Goal: Task Accomplishment & Management: Manage account settings

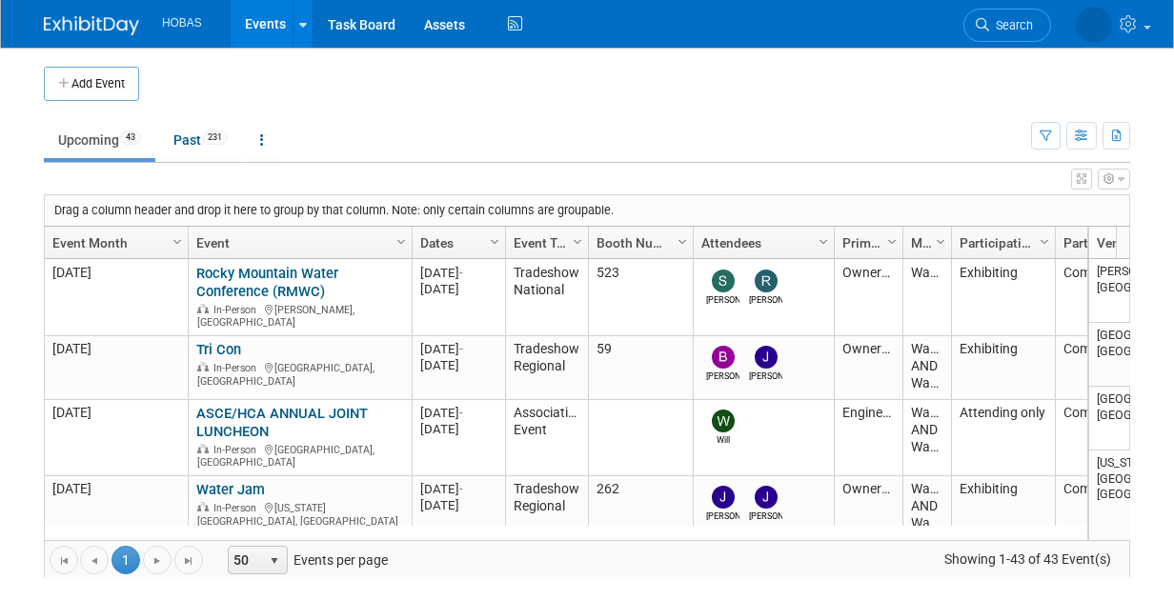
scroll to position [1991, 0]
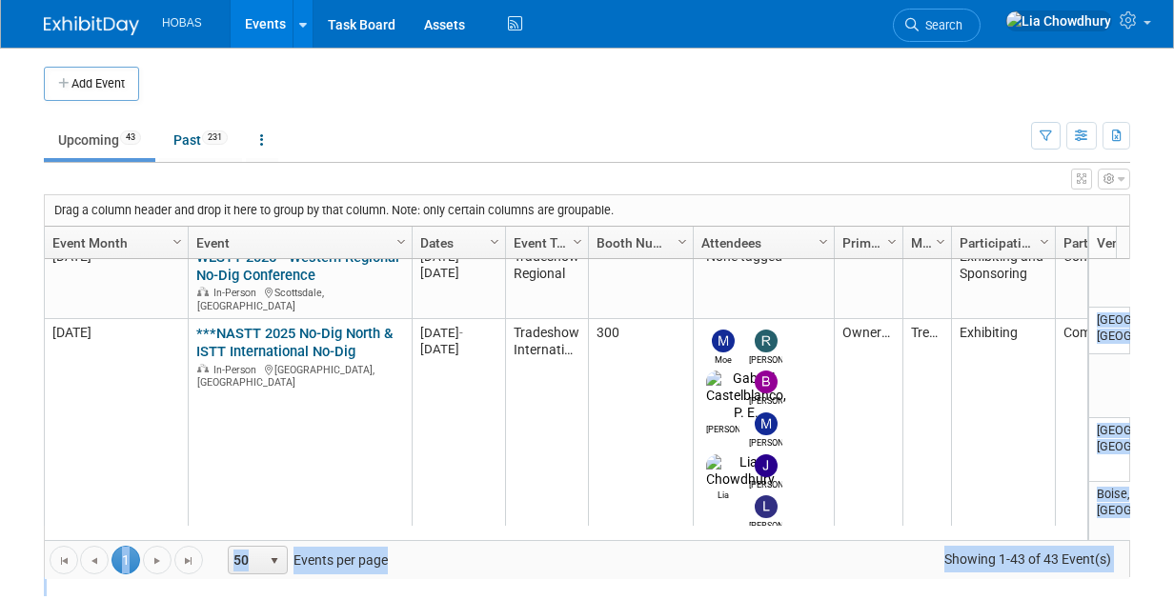
drag, startPoint x: 71, startPoint y: 632, endPoint x: 424, endPoint y: 463, distance: 390.7
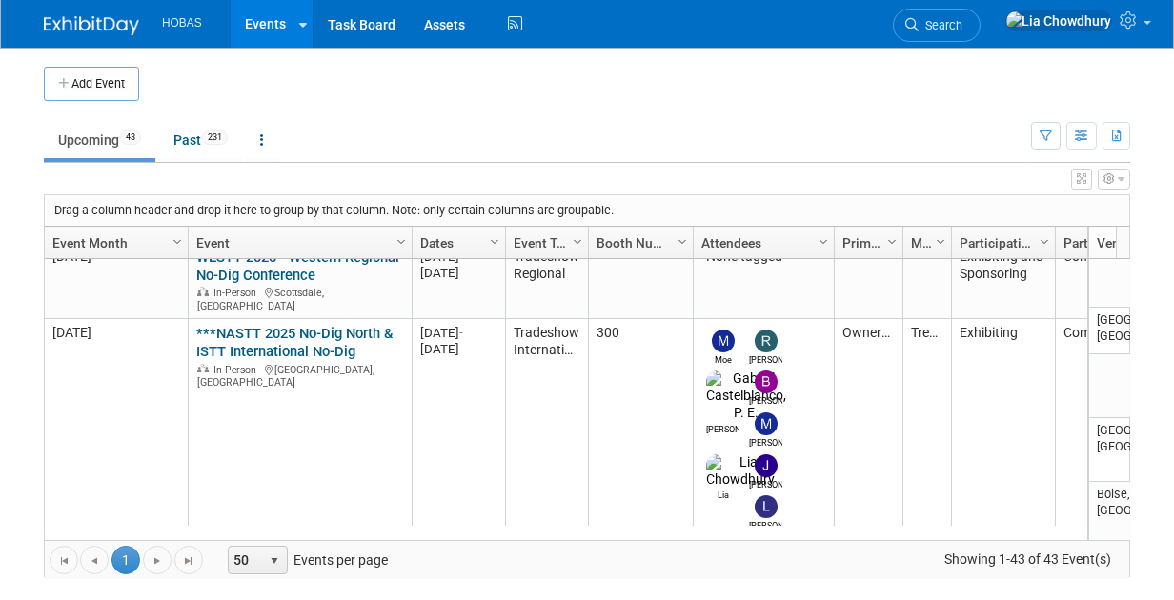
drag, startPoint x: 447, startPoint y: 418, endPoint x: 443, endPoint y: 400, distance: 18.5
click at [445, 412] on div "Drag a column header and drop it here to group by that column. Note: only certa…" at bounding box center [587, 385] width 1086 height 383
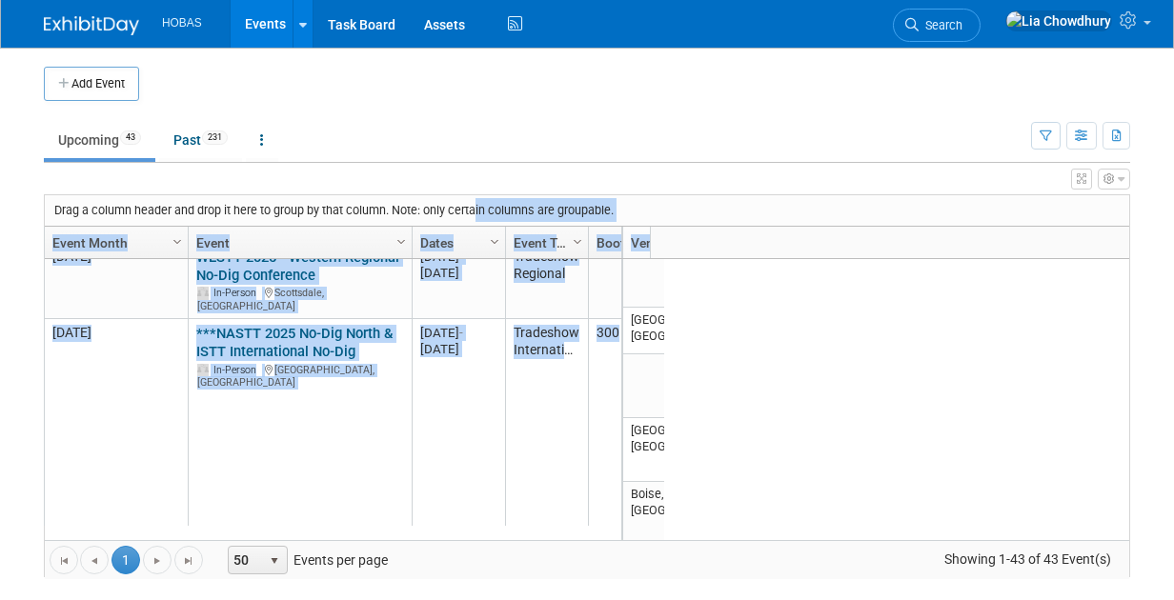
click at [263, 17] on link "Events" at bounding box center [266, 24] width 70 height 48
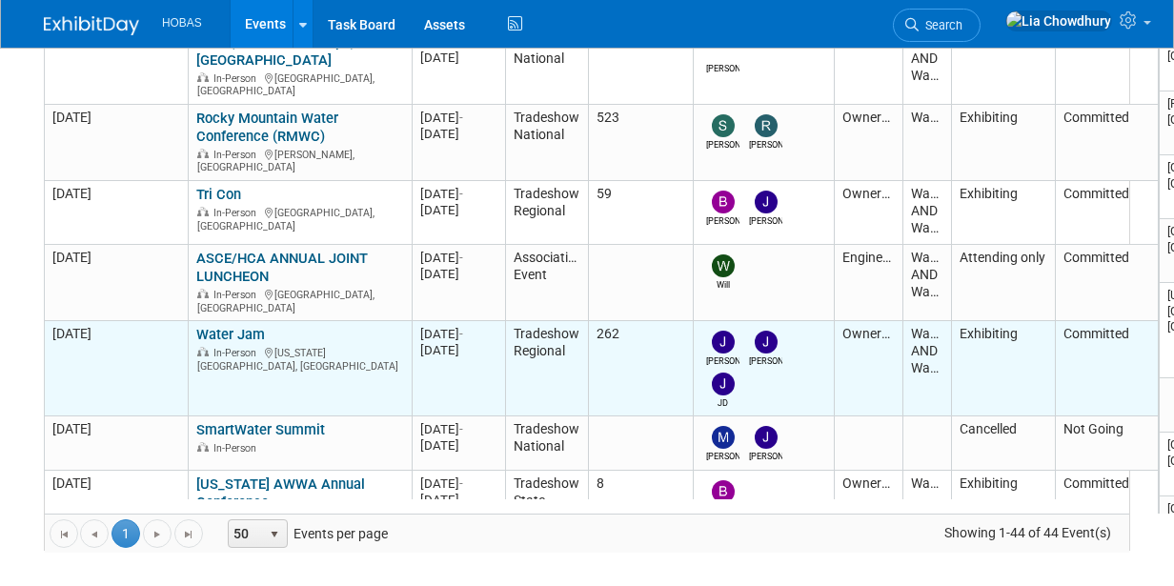
click at [230, 326] on link "Water Jam" at bounding box center [230, 334] width 69 height 17
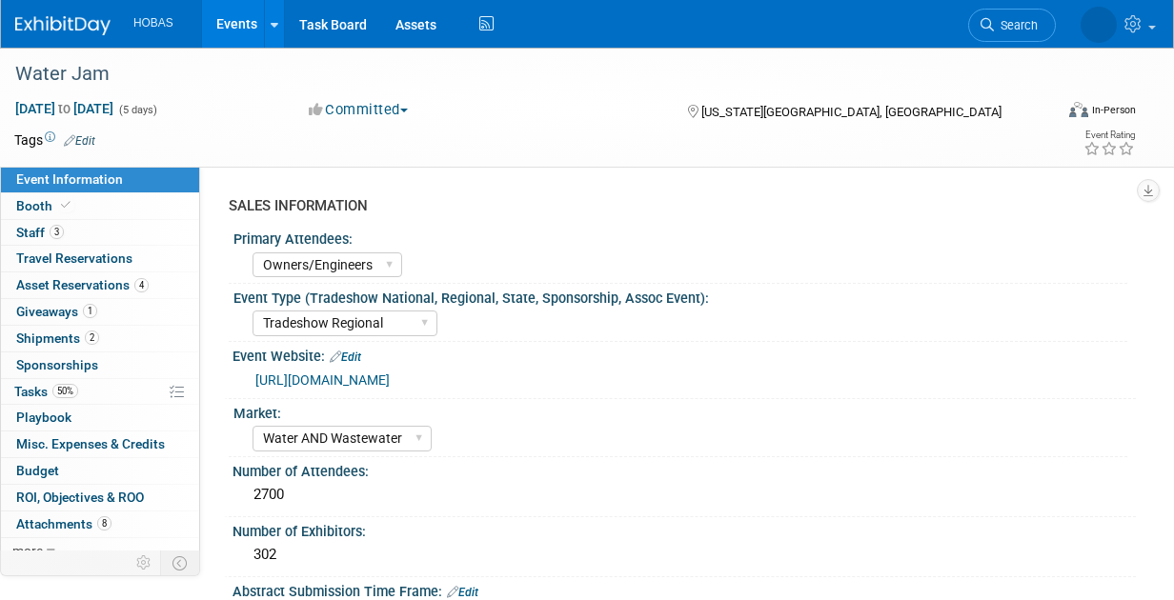
select select "Owners/Engineers"
select select "Tradeshow Regional"
select select "Water AND Wastewater"
select select "Exhibiting"
click at [62, 304] on span "Giveaways 1" at bounding box center [56, 311] width 81 height 15
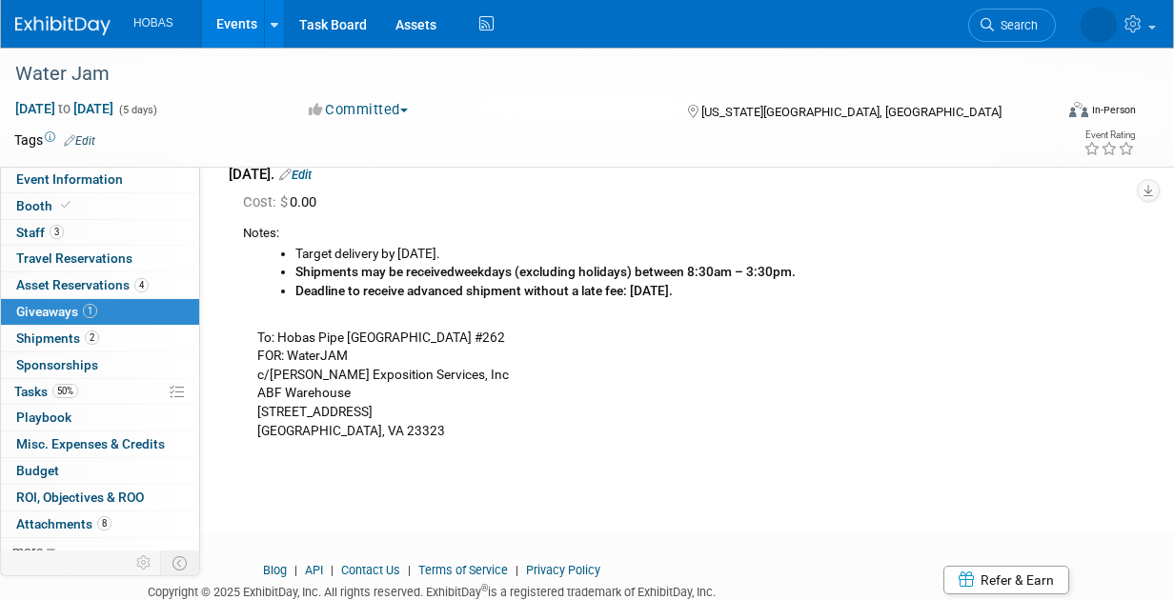
scroll to position [84, 0]
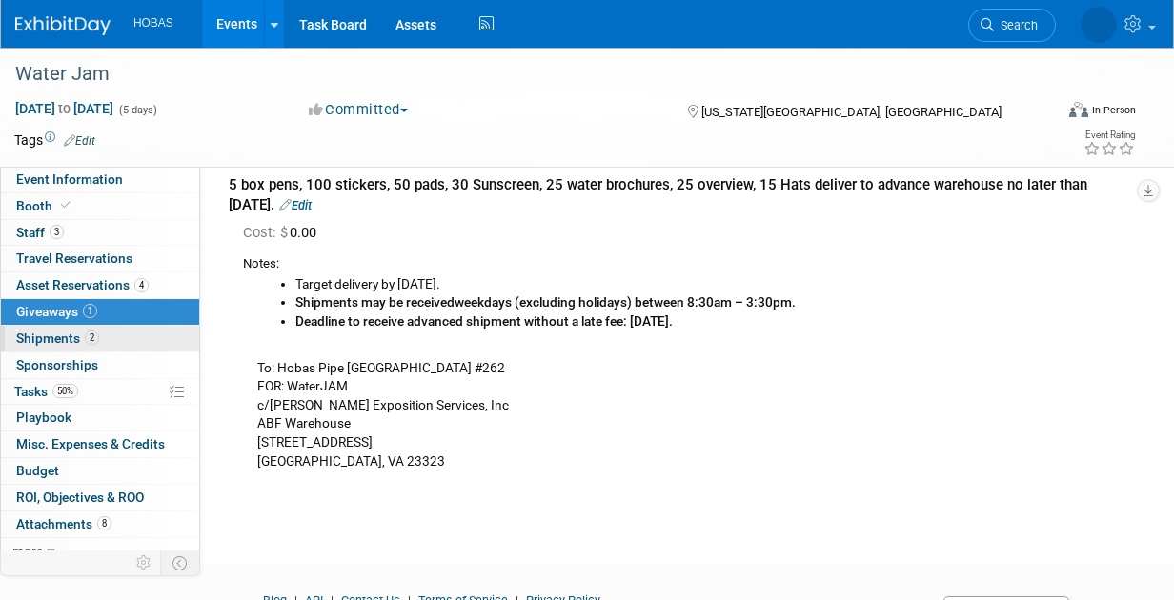
click at [39, 335] on span "Shipments 2" at bounding box center [57, 338] width 83 height 15
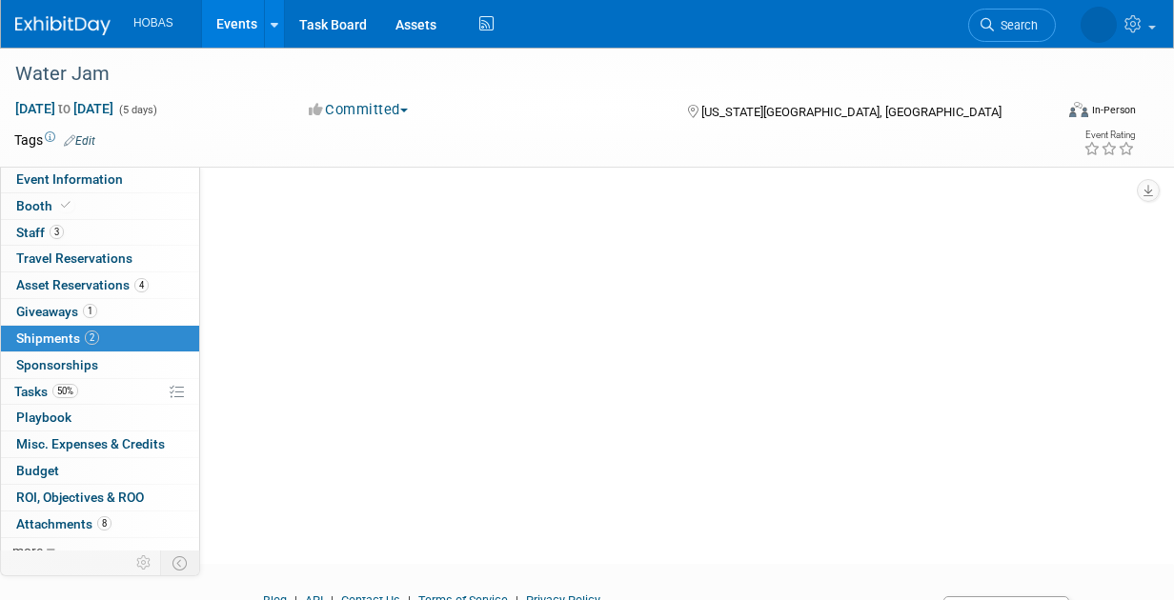
scroll to position [0, 0]
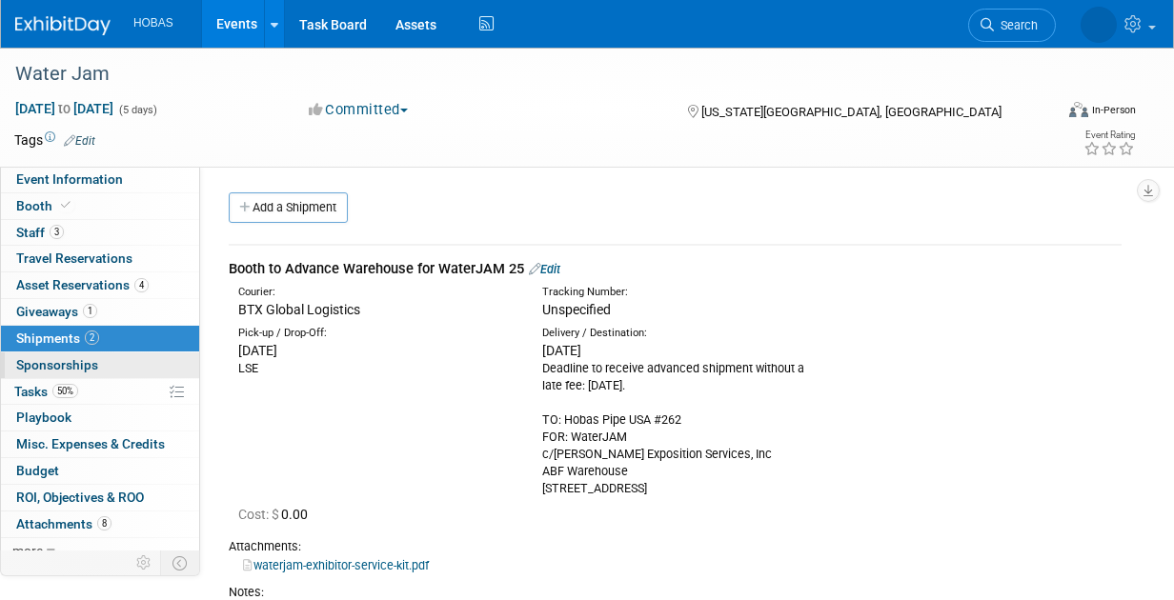
click at [25, 373] on link "0 Sponsorships 0" at bounding box center [100, 365] width 198 height 26
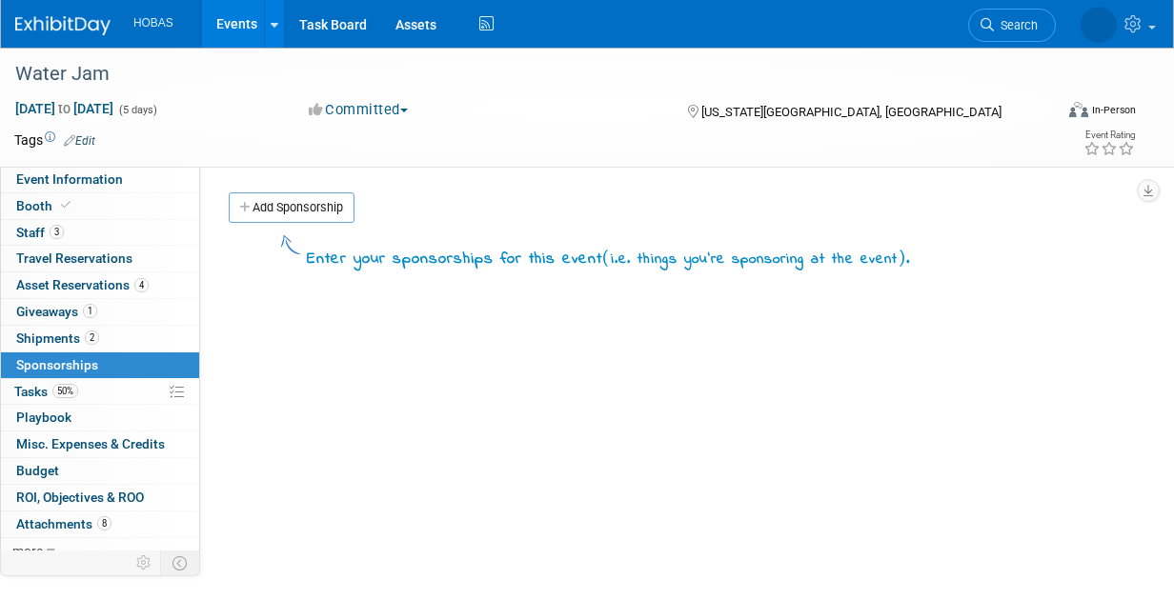
click at [31, 384] on span "Tasks 50%" at bounding box center [46, 391] width 64 height 15
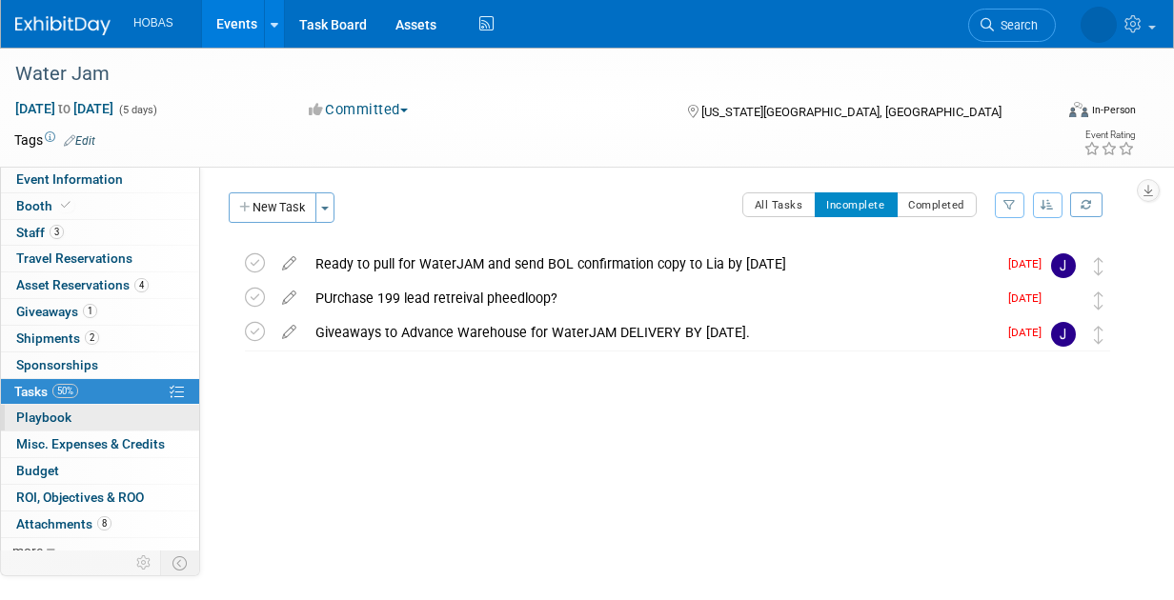
click at [55, 418] on span "Playbook 0" at bounding box center [43, 417] width 55 height 15
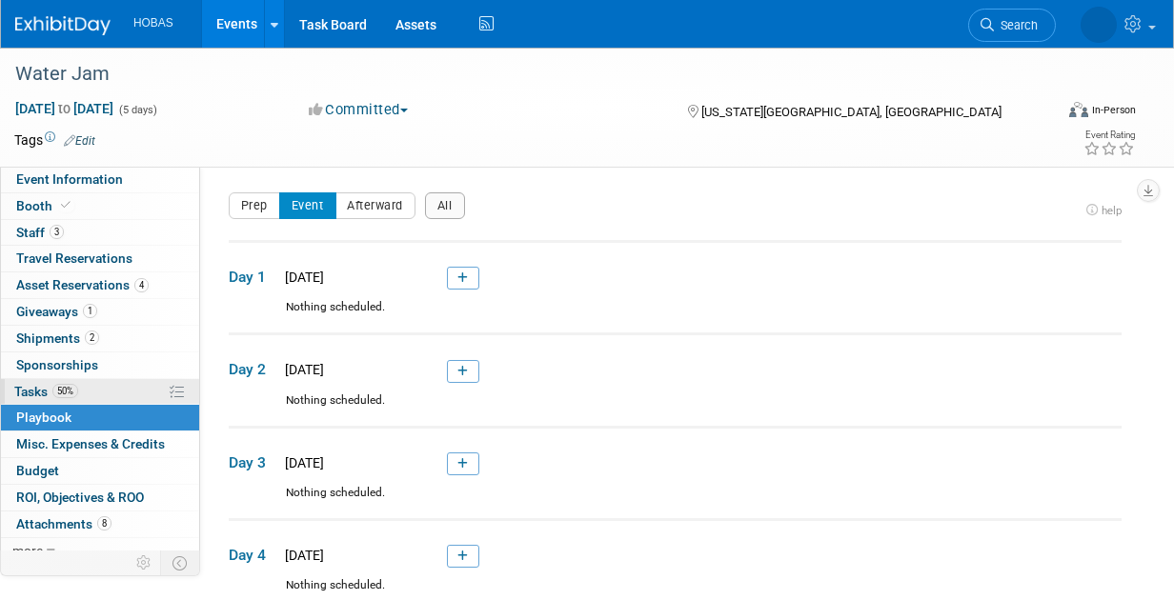
click at [50, 386] on span "Tasks 50%" at bounding box center [46, 391] width 64 height 15
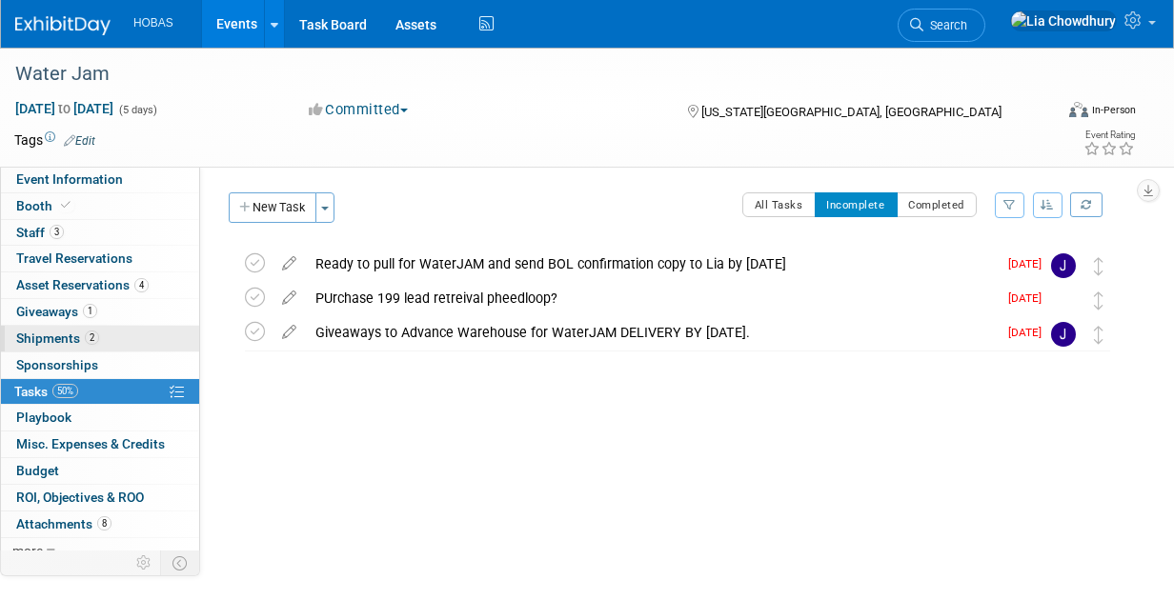
click at [37, 331] on span "Shipments 2" at bounding box center [57, 338] width 83 height 15
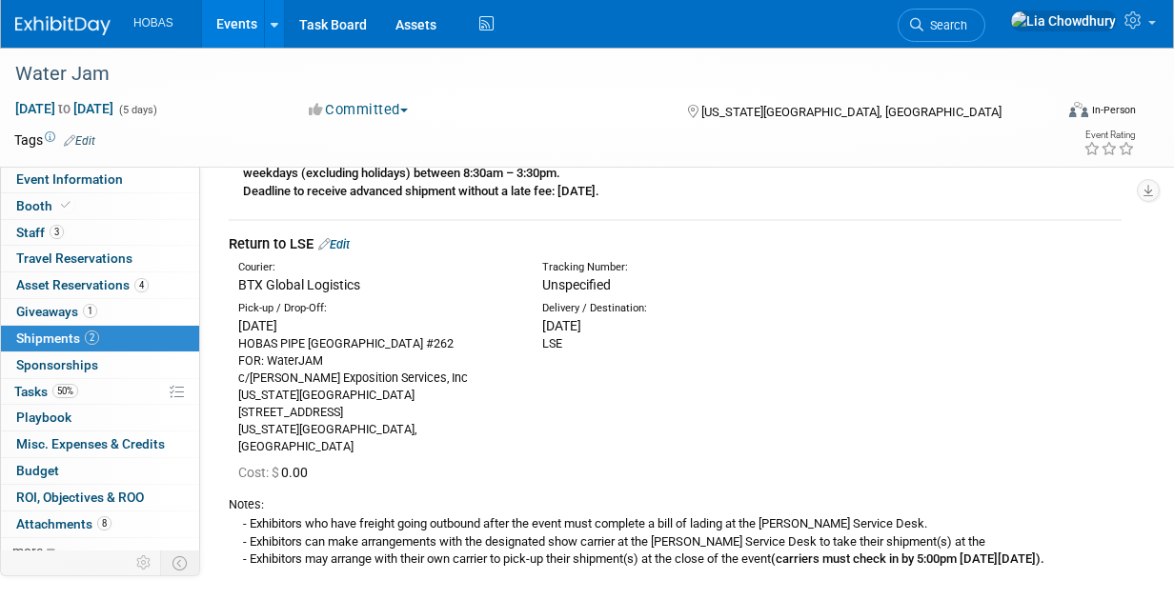
scroll to position [476, 0]
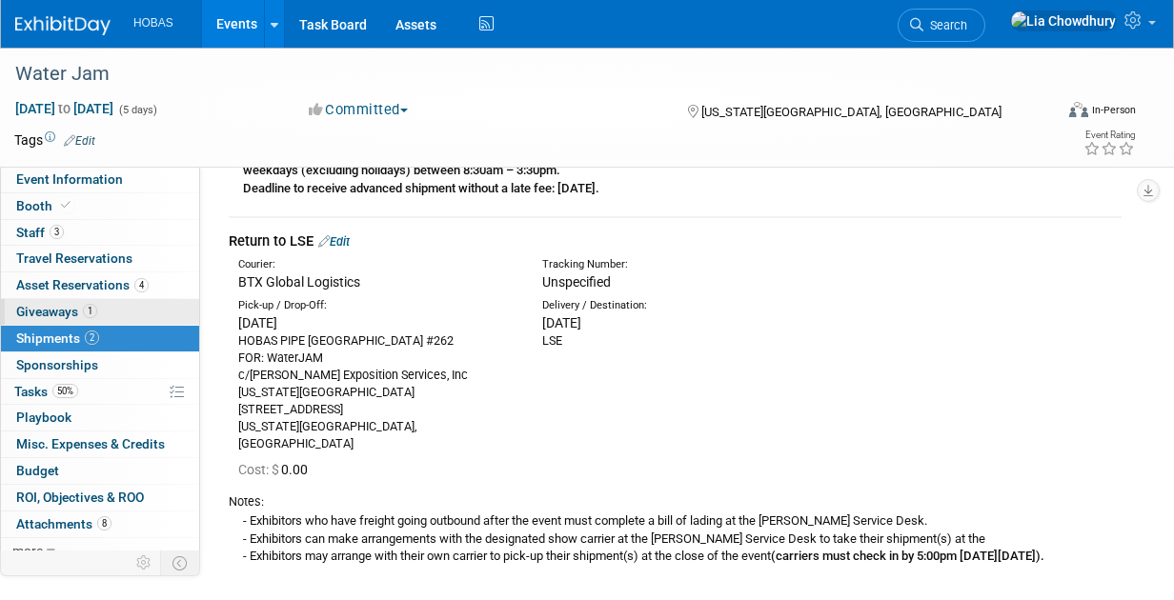
click at [51, 305] on span "Giveaways 1" at bounding box center [56, 311] width 81 height 15
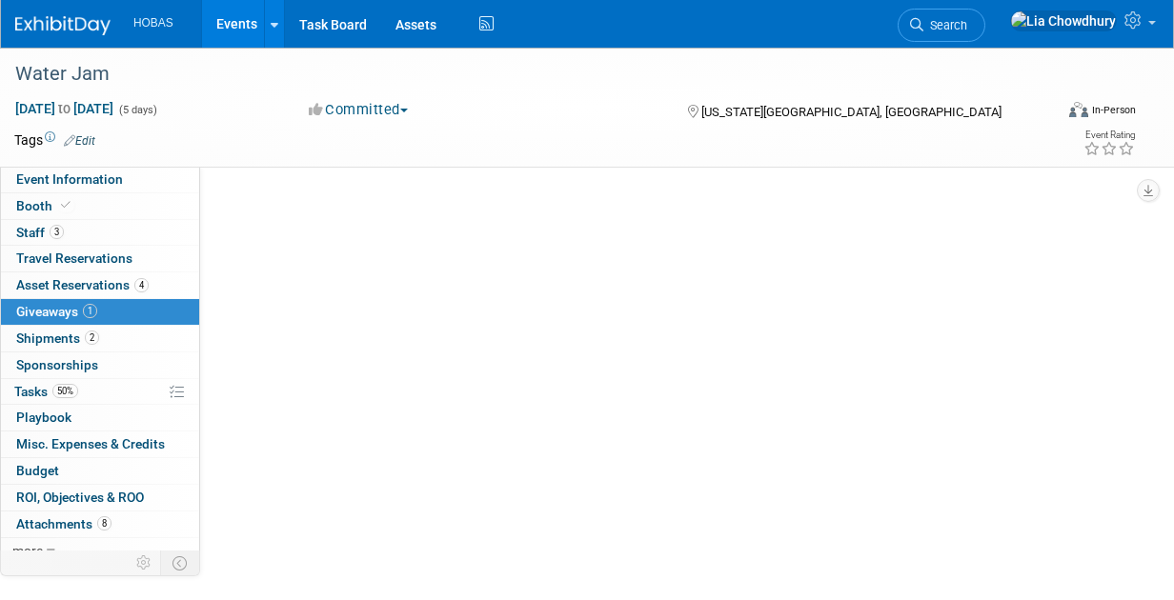
scroll to position [0, 0]
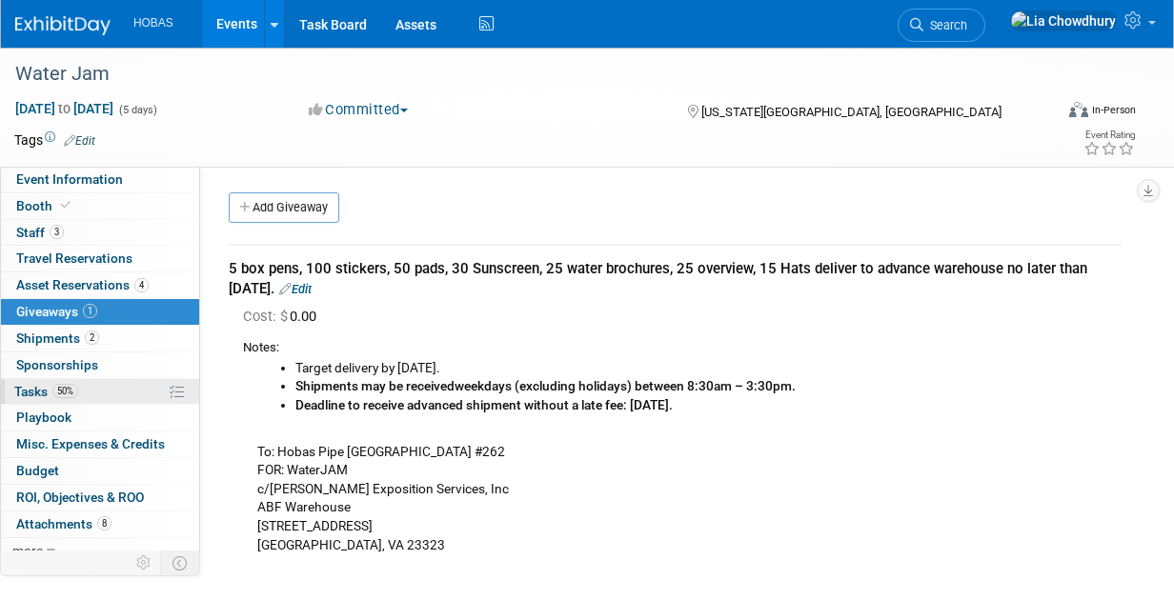
click at [35, 384] on span "Tasks 50%" at bounding box center [46, 391] width 64 height 15
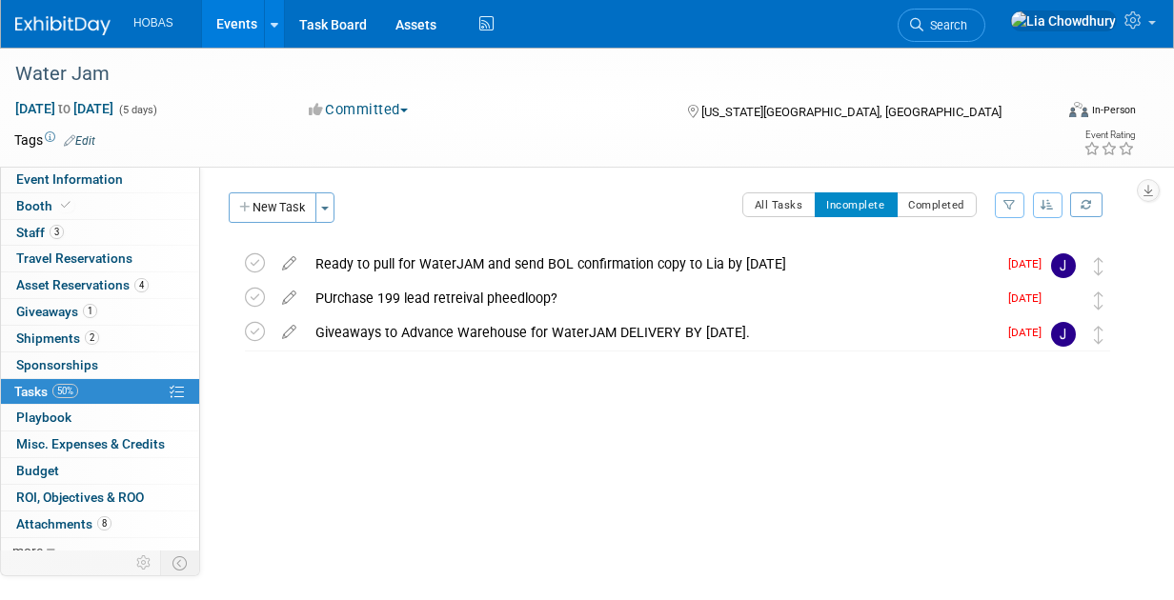
click at [233, 25] on link "Events" at bounding box center [237, 24] width 70 height 48
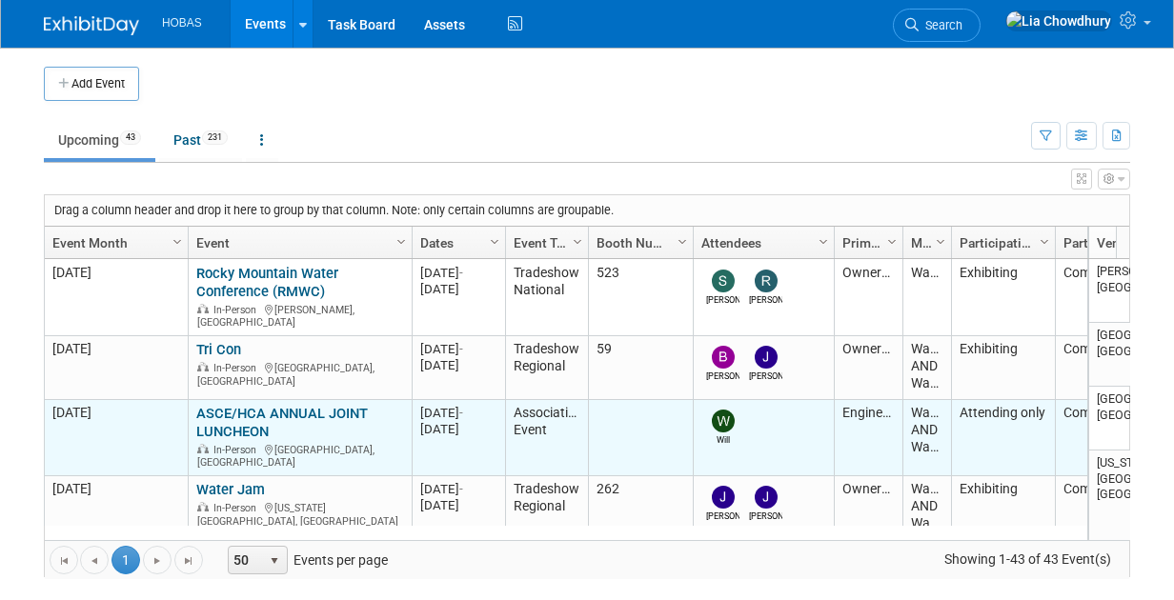
drag, startPoint x: 293, startPoint y: 412, endPoint x: 187, endPoint y: 394, distance: 108.2
click at [188, 400] on td "ASCE/HCA ANNUAL JOINT LUNCHEON ASCE/HCA ANNUAL JOINT LUNCHEON In-Person [GEOGRA…" at bounding box center [300, 438] width 224 height 76
copy tr "ASCE/HCA ANNUAL JOINT LUNCHEON ASCE/HCA ANNUAL JOINT LUNCHEON"
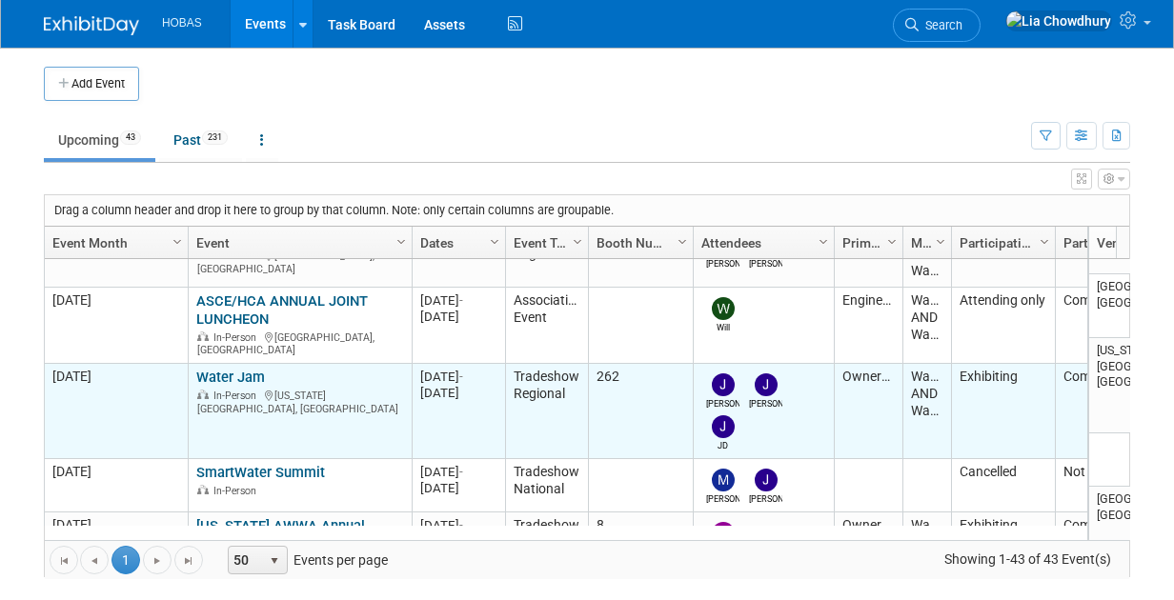
click at [242, 369] on link "Water Jam" at bounding box center [230, 377] width 69 height 17
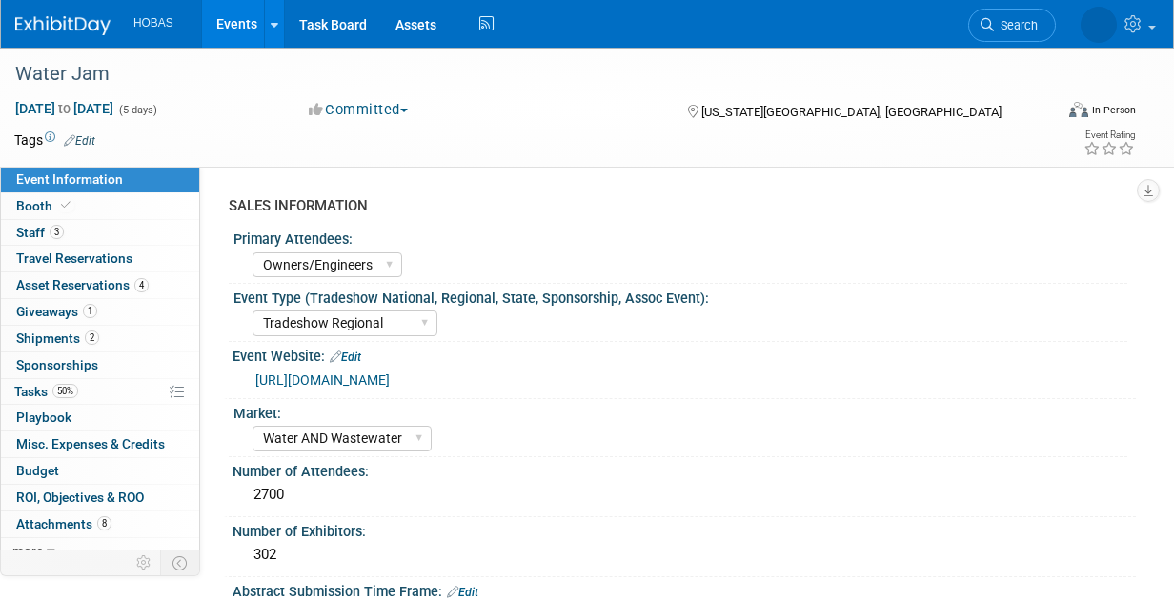
select select "Owners/Engineers"
select select "Tradeshow Regional"
select select "Water AND Wastewater"
select select "Exhibiting"
click at [31, 238] on span "Staff 3" at bounding box center [40, 232] width 48 height 15
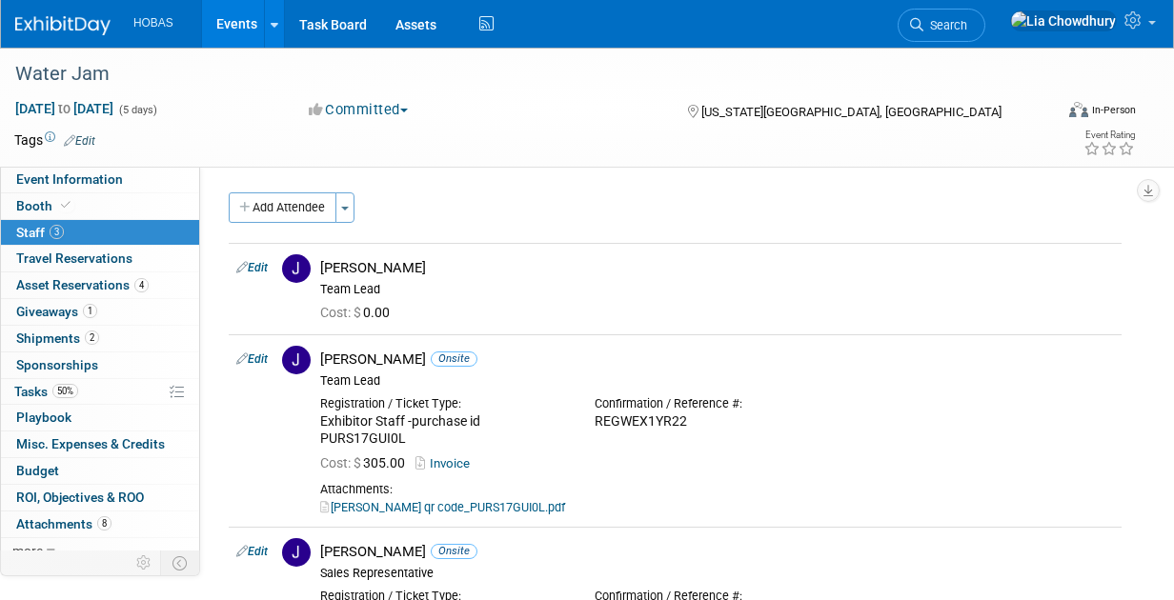
click at [260, 263] on link "Edit" at bounding box center [251, 267] width 31 height 13
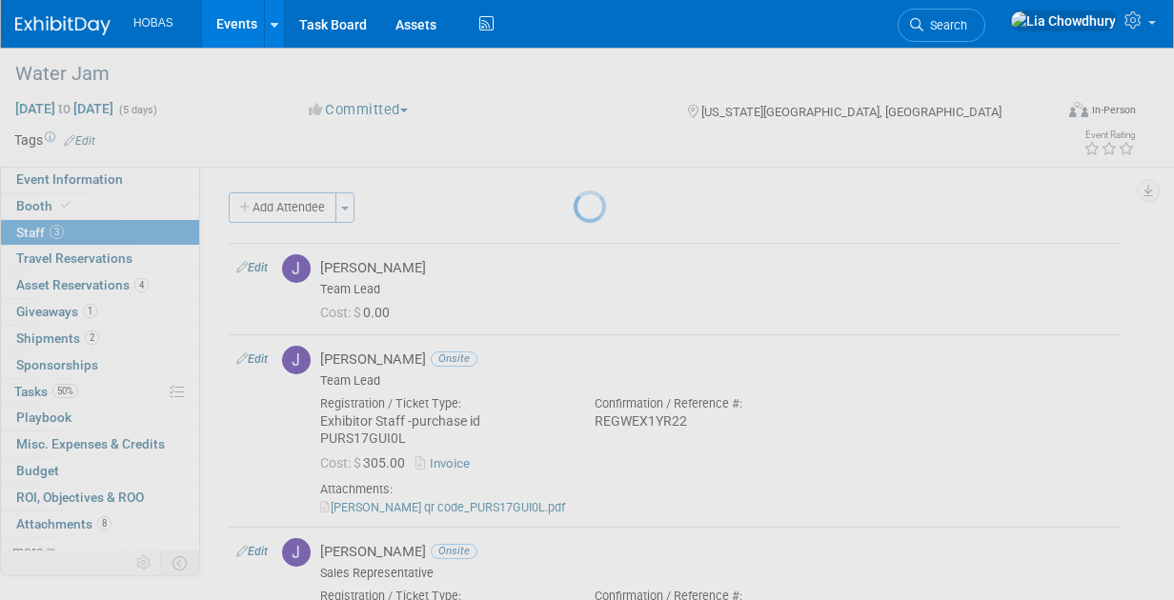
select select "6842028d-8a0a-4e2a-9e1f-2adcdb4bf743"
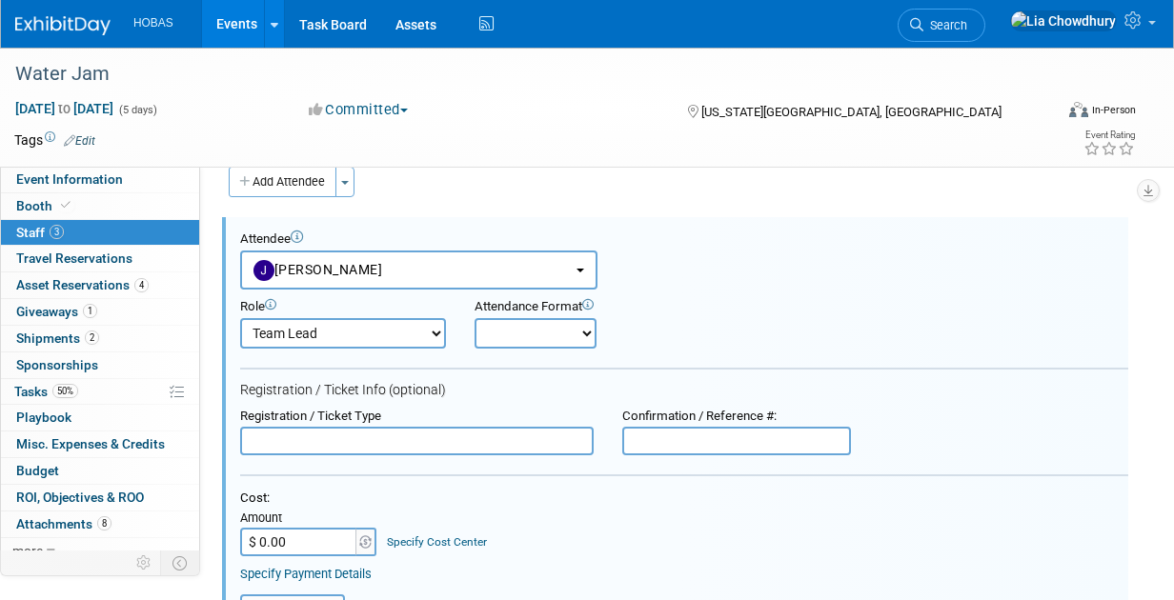
click at [505, 335] on select "Onsite Remote" at bounding box center [535, 333] width 122 height 30
select select "1"
click at [474, 318] on select "Onsite Remote" at bounding box center [535, 333] width 122 height 30
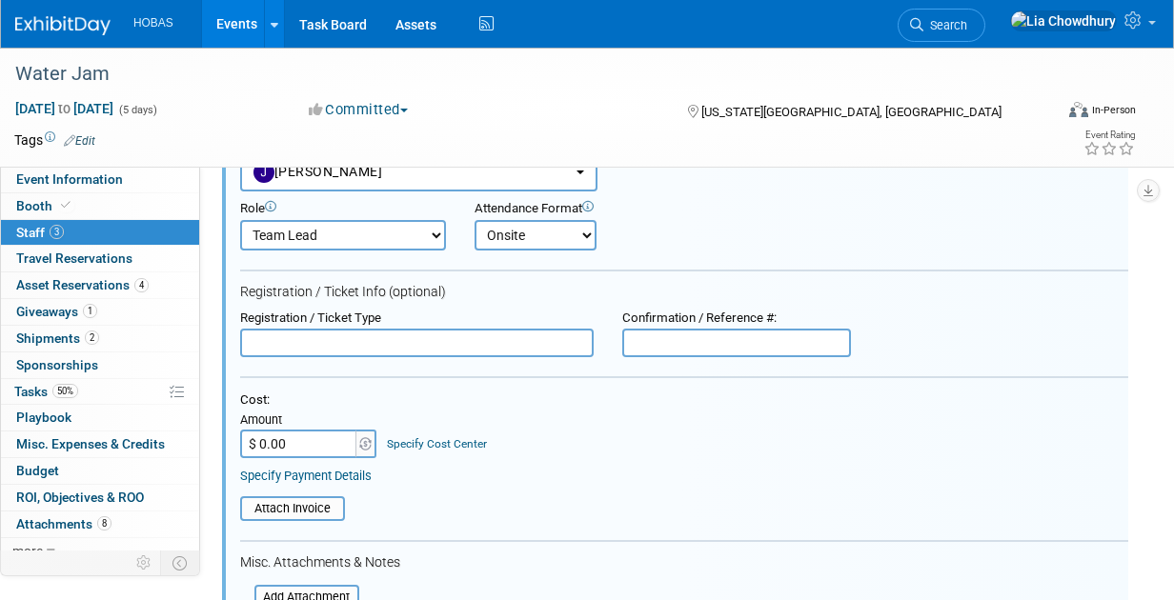
scroll to position [216, 0]
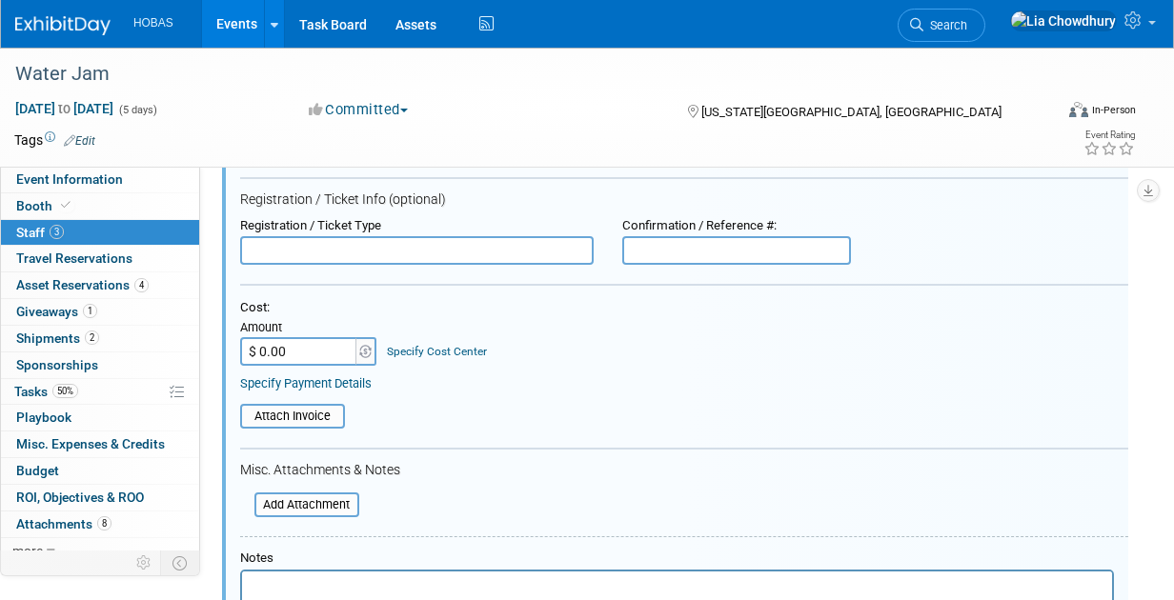
drag, startPoint x: 635, startPoint y: 253, endPoint x: 669, endPoint y: 259, distance: 33.8
click at [666, 259] on input "text" at bounding box center [736, 250] width 229 height 29
paste input "PURBOD9UXPK"
type input "PURBOD9UXPK"
click at [285, 414] on input "file" at bounding box center [229, 416] width 227 height 21
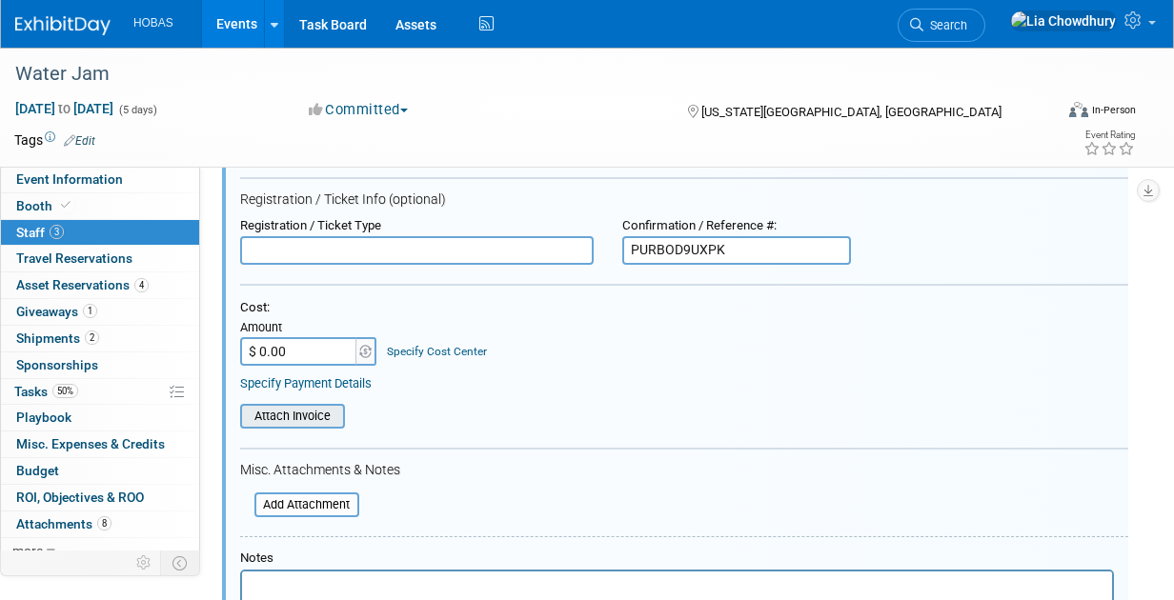
click at [311, 406] on input "file" at bounding box center [229, 416] width 227 height 21
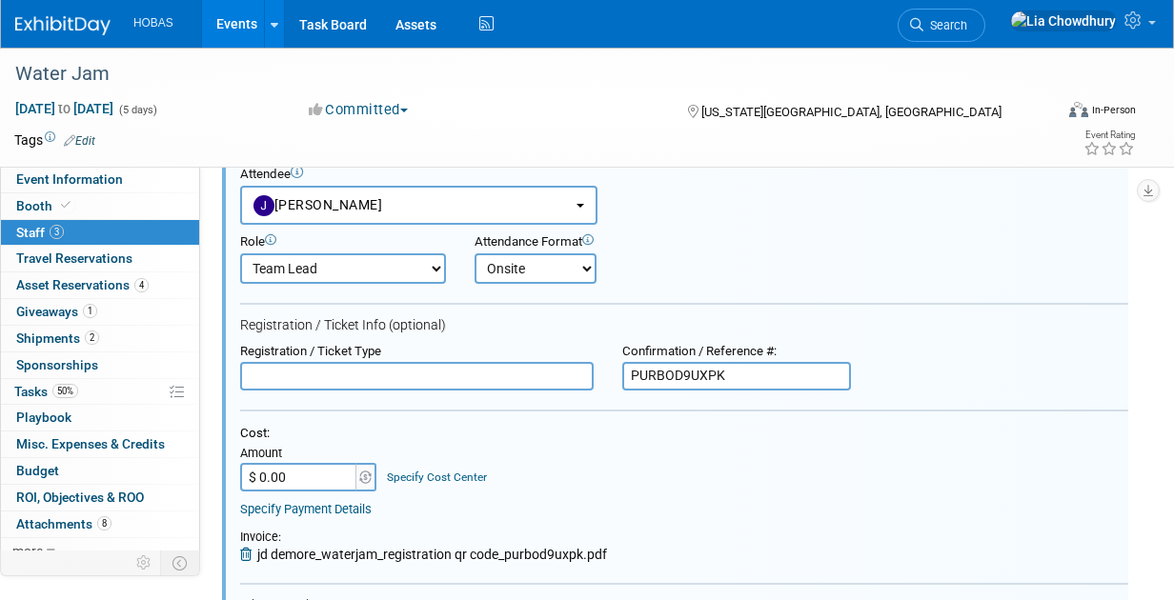
scroll to position [191, 0]
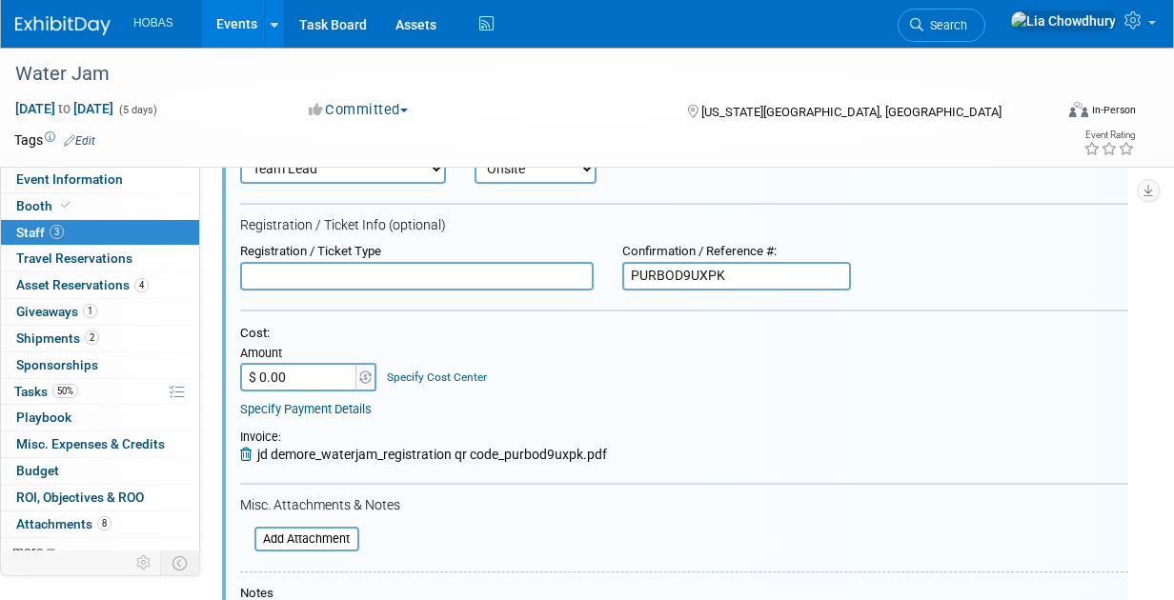
click at [294, 368] on input "$ 0.00" at bounding box center [299, 377] width 119 height 29
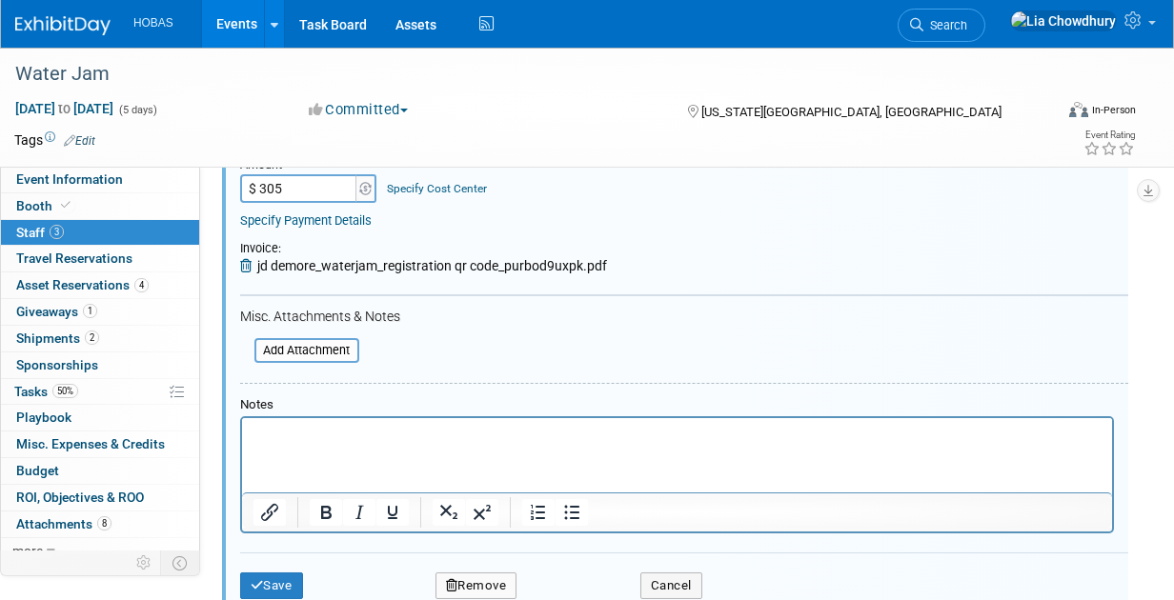
scroll to position [381, 0]
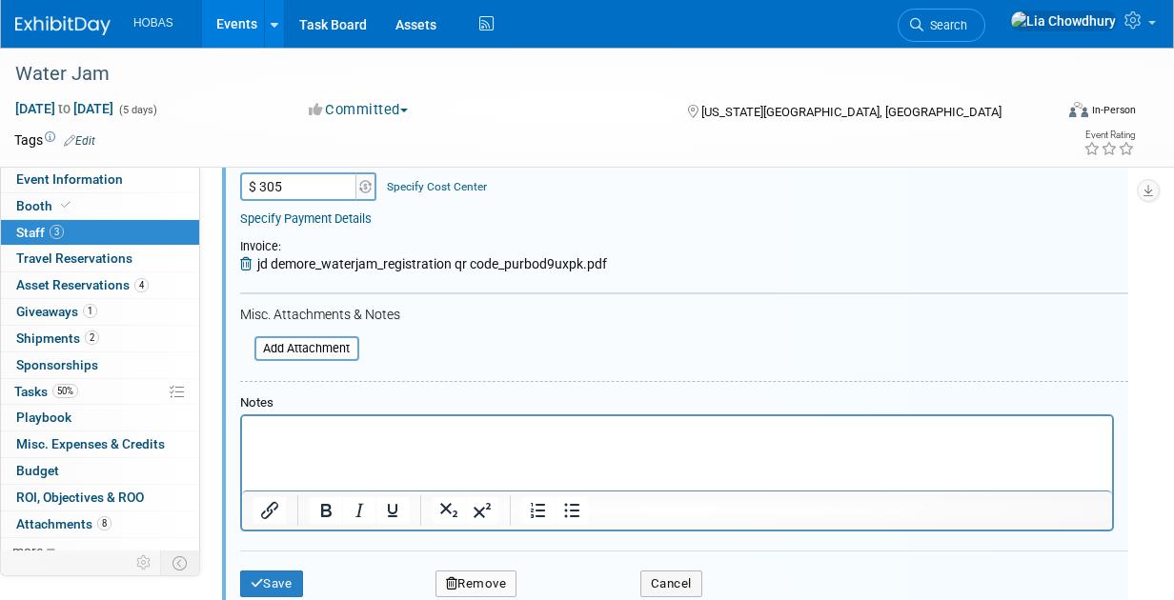
type input "$ 305.00"
click at [299, 437] on p "Rich Text Area. Press ALT-0 for help." at bounding box center [677, 432] width 848 height 19
click at [262, 573] on button "Save" at bounding box center [271, 584] width 63 height 27
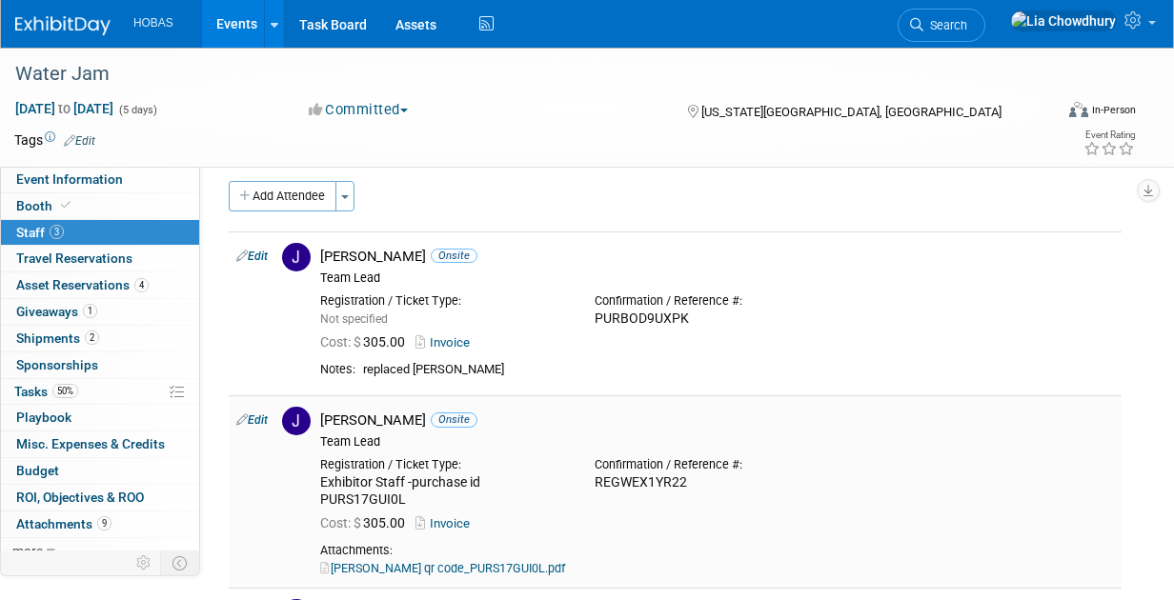
scroll to position [0, 0]
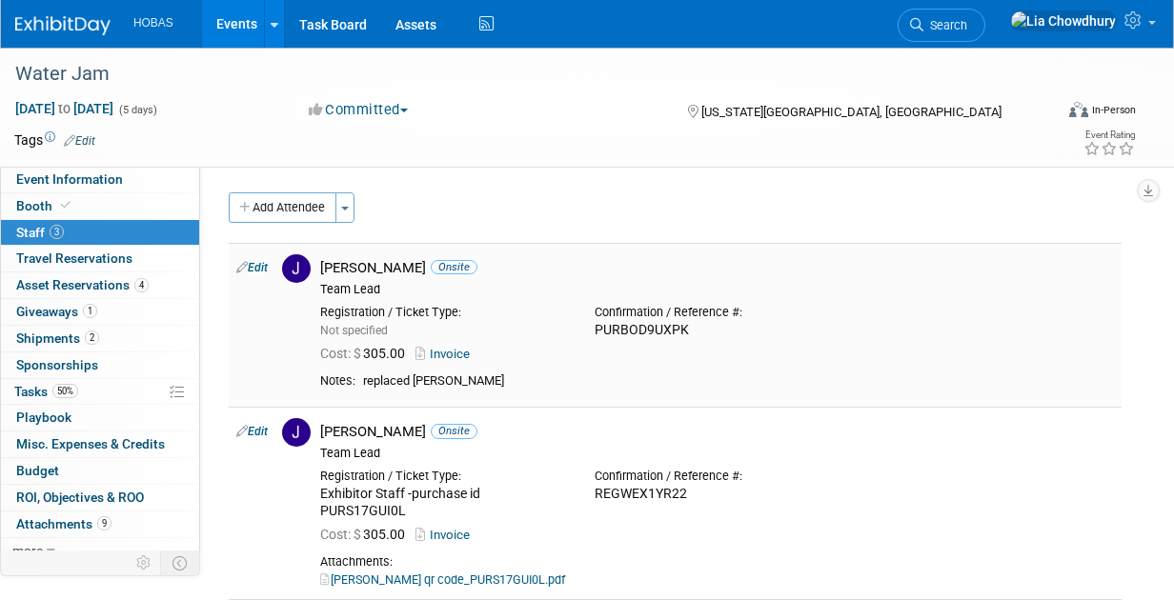
click at [261, 271] on link "Edit" at bounding box center [251, 267] width 31 height 13
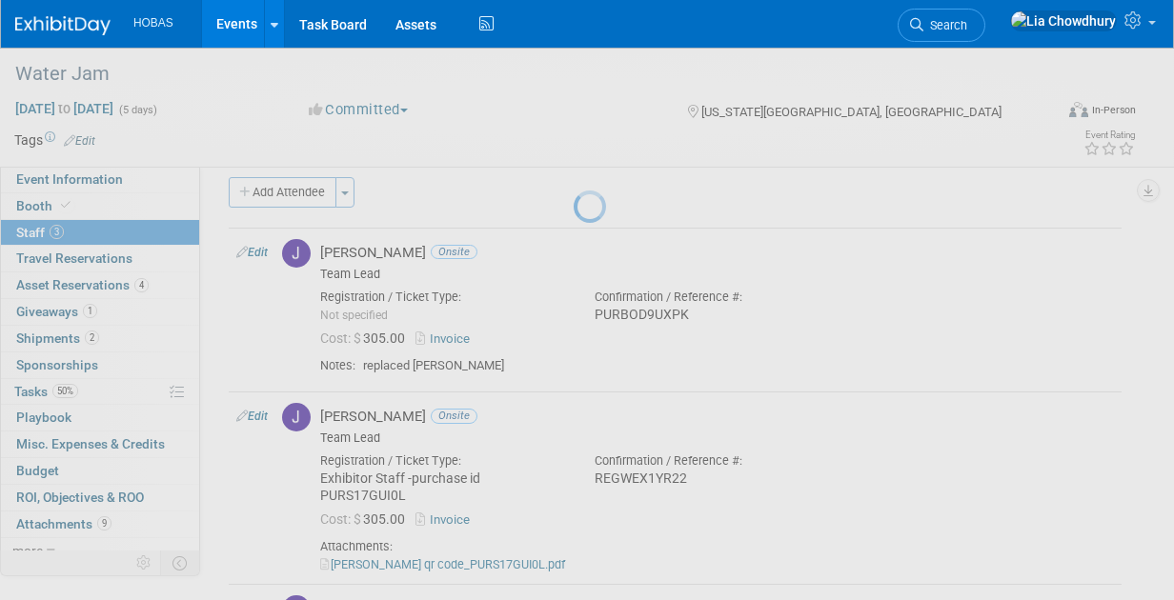
select select "6842028d-8a0a-4e2a-9e1f-2adcdb4bf743"
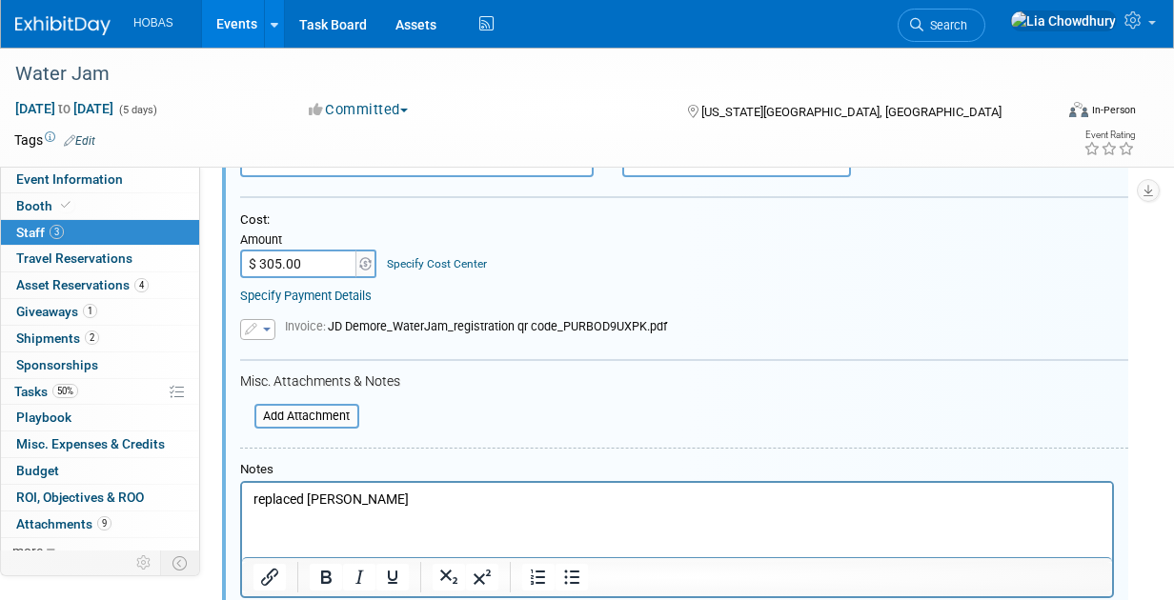
scroll to position [312, 0]
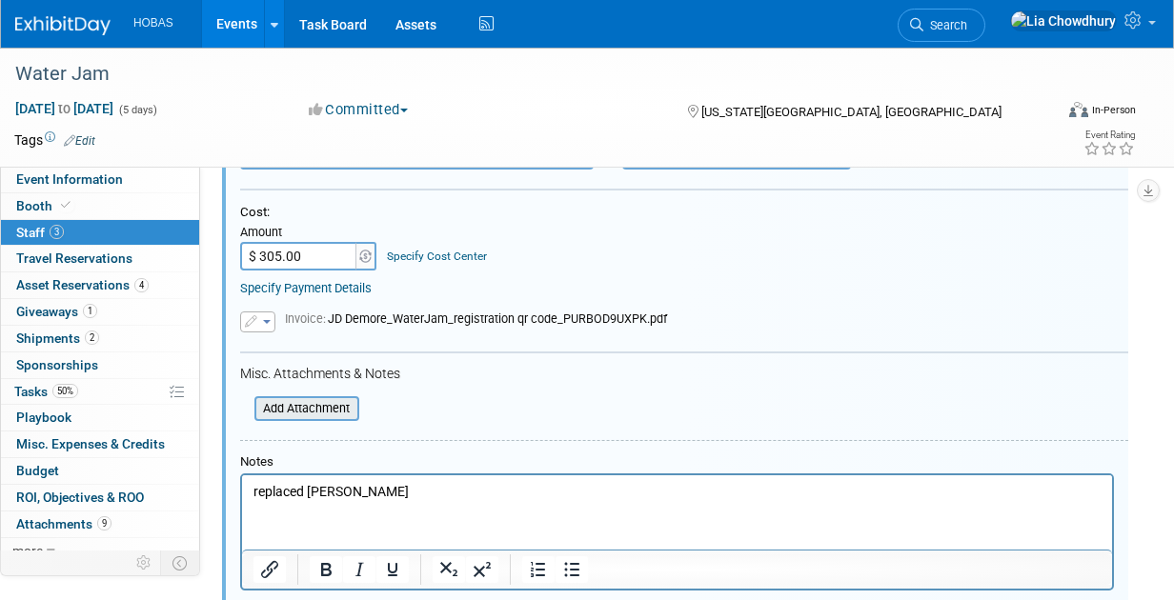
click at [301, 401] on input "file" at bounding box center [244, 408] width 227 height 21
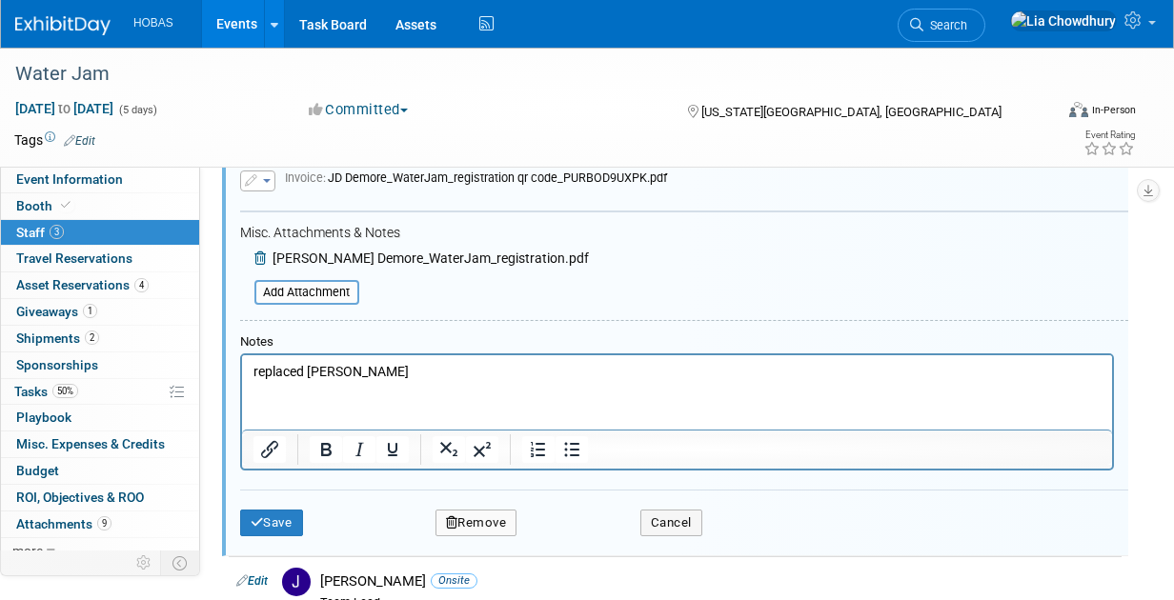
scroll to position [693, 0]
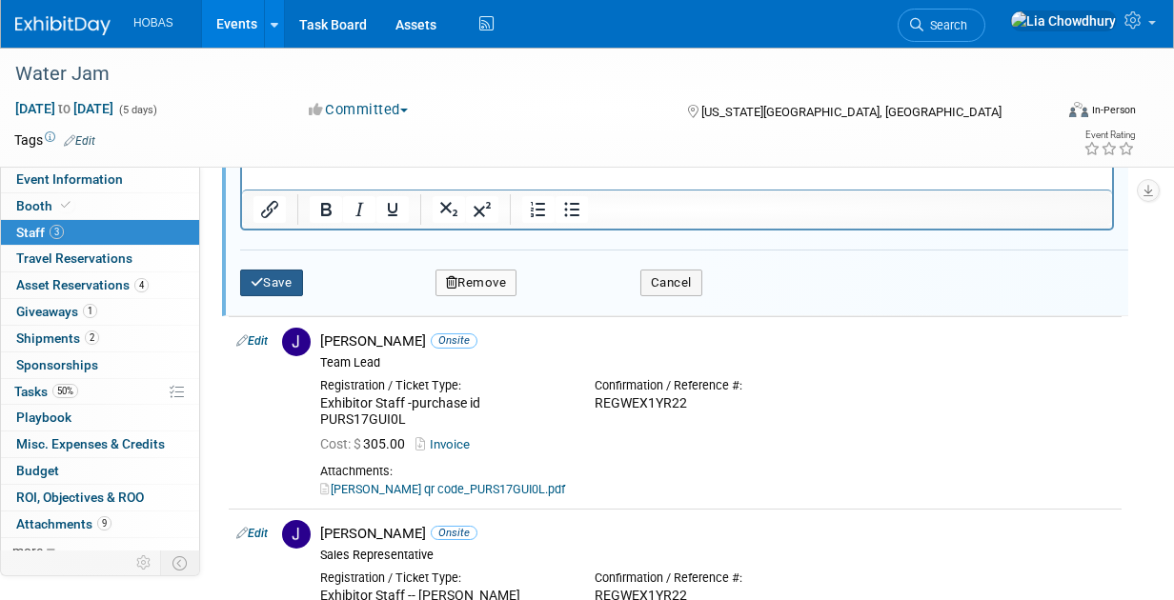
click at [266, 274] on button "Save" at bounding box center [271, 283] width 63 height 27
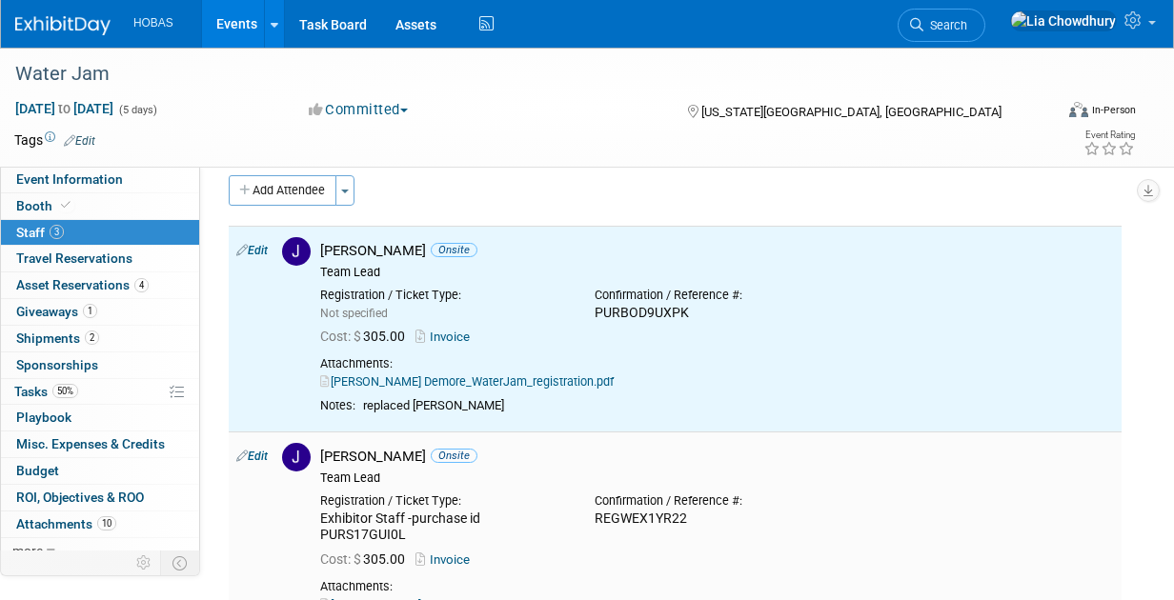
scroll to position [0, 0]
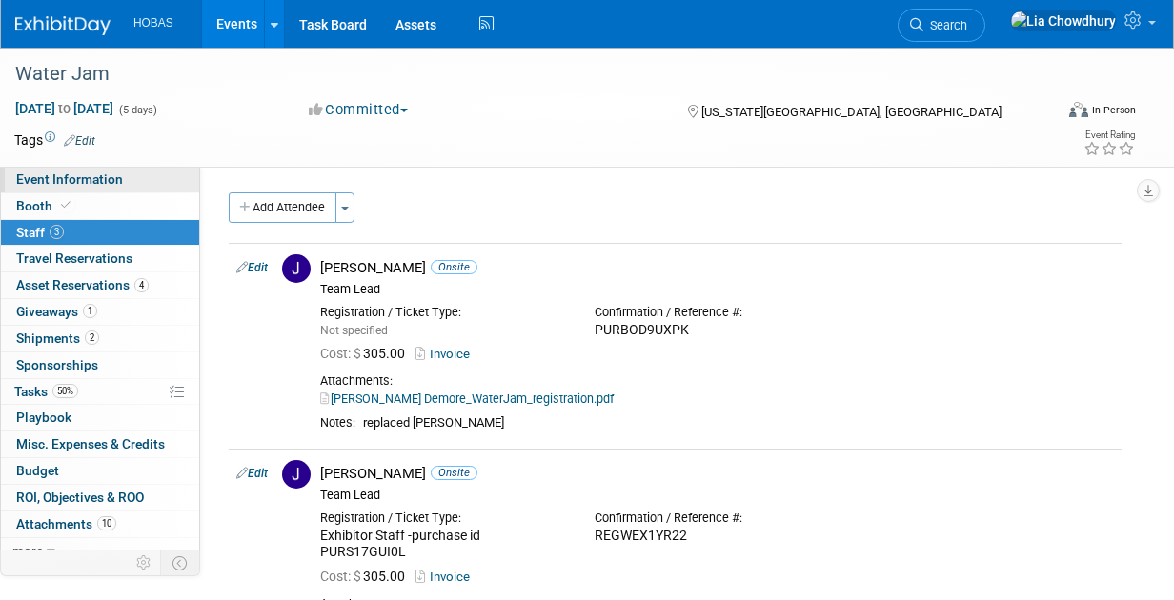
click at [68, 175] on span "Event Information" at bounding box center [69, 178] width 107 height 15
select select "Owners/Engineers"
select select "Tradeshow Regional"
select select "Water AND Wastewater"
select select "Exhibiting"
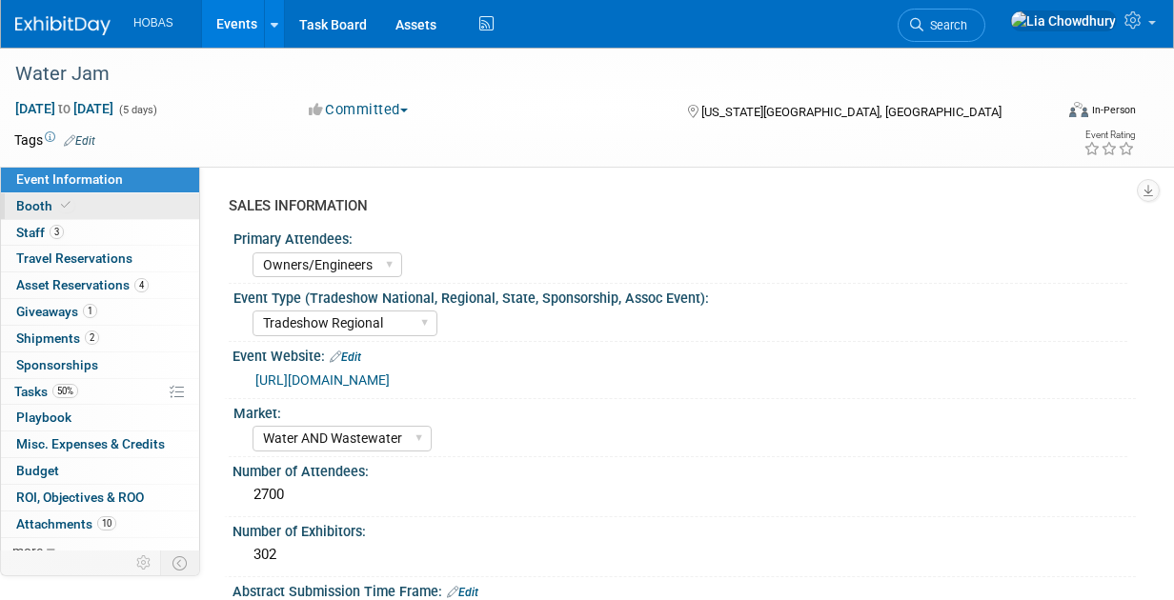
click at [30, 213] on span "Booth" at bounding box center [45, 205] width 58 height 15
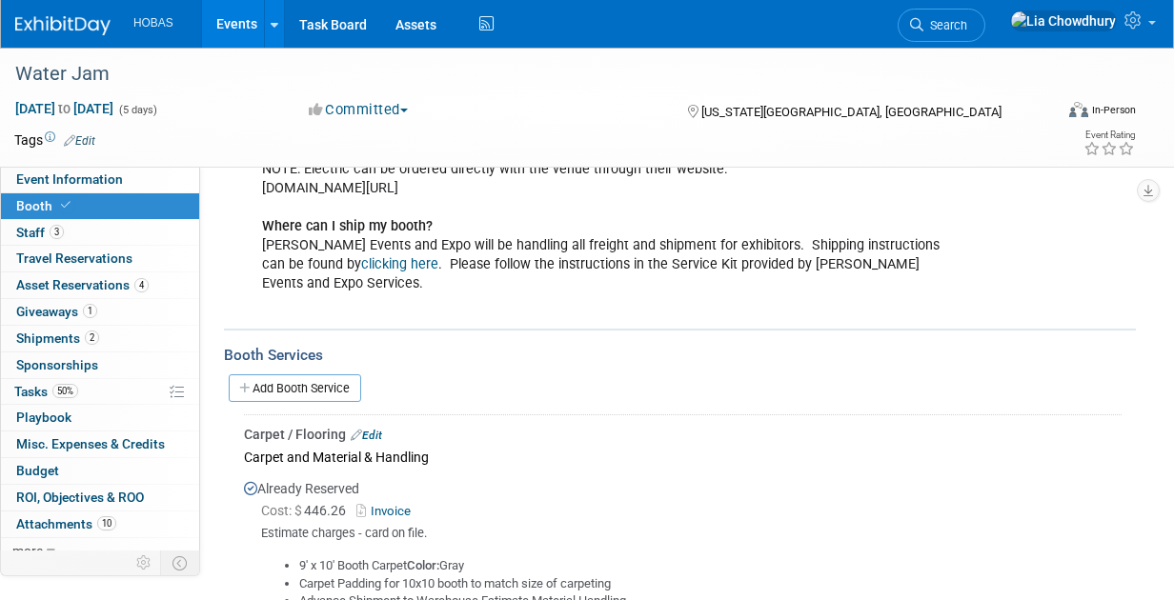
scroll to position [857, 0]
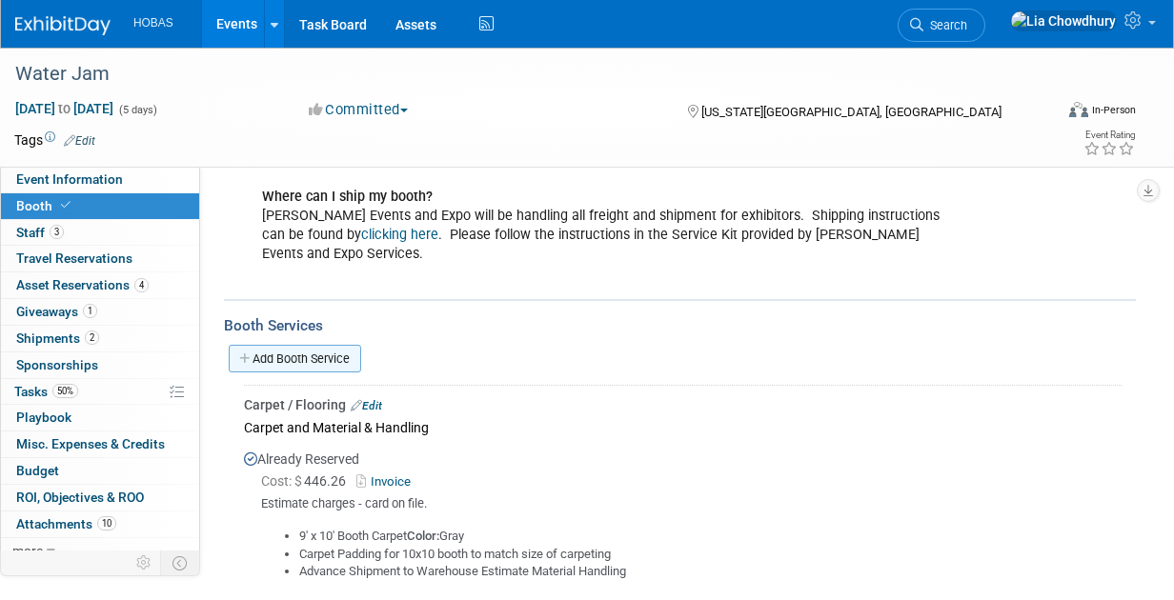
click at [283, 345] on link "Add Booth Service" at bounding box center [295, 359] width 132 height 28
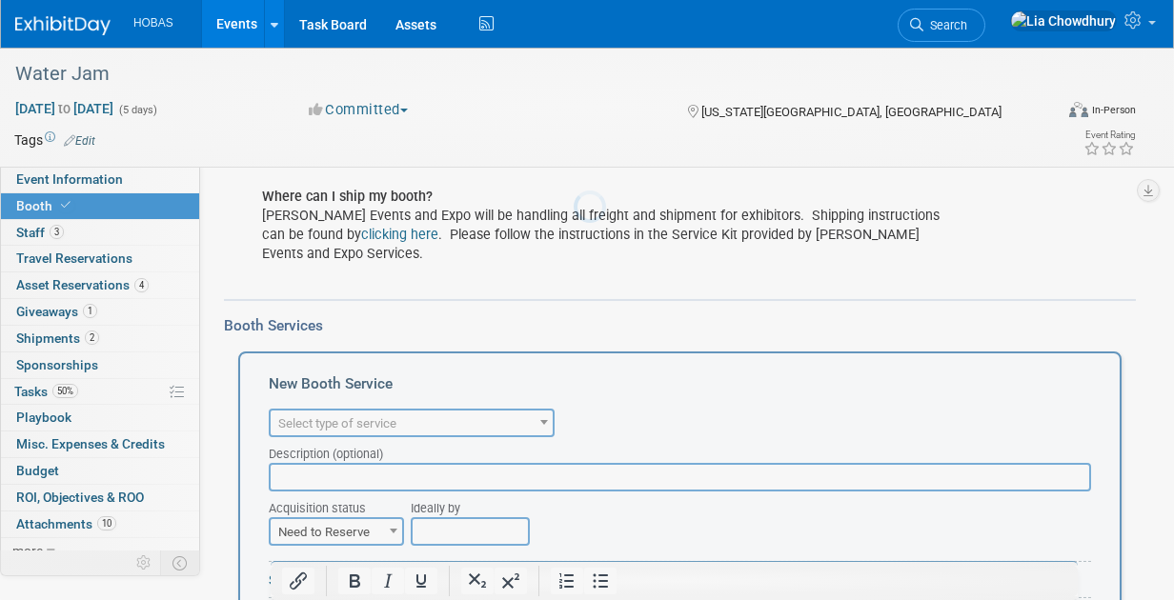
scroll to position [0, 0]
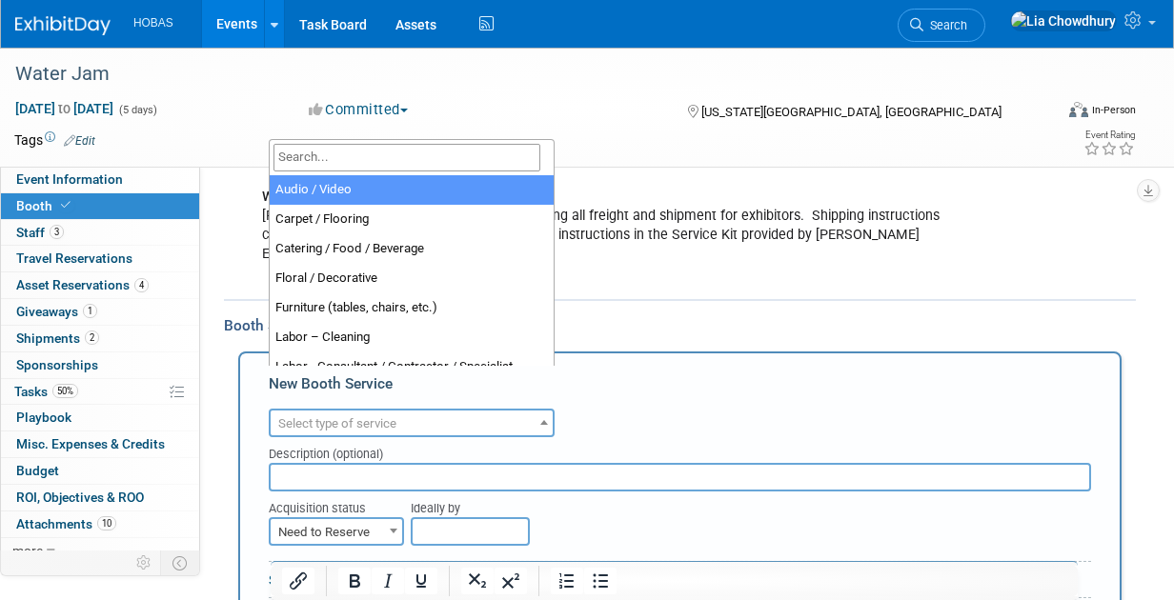
click at [337, 411] on span "Select type of service" at bounding box center [412, 424] width 282 height 27
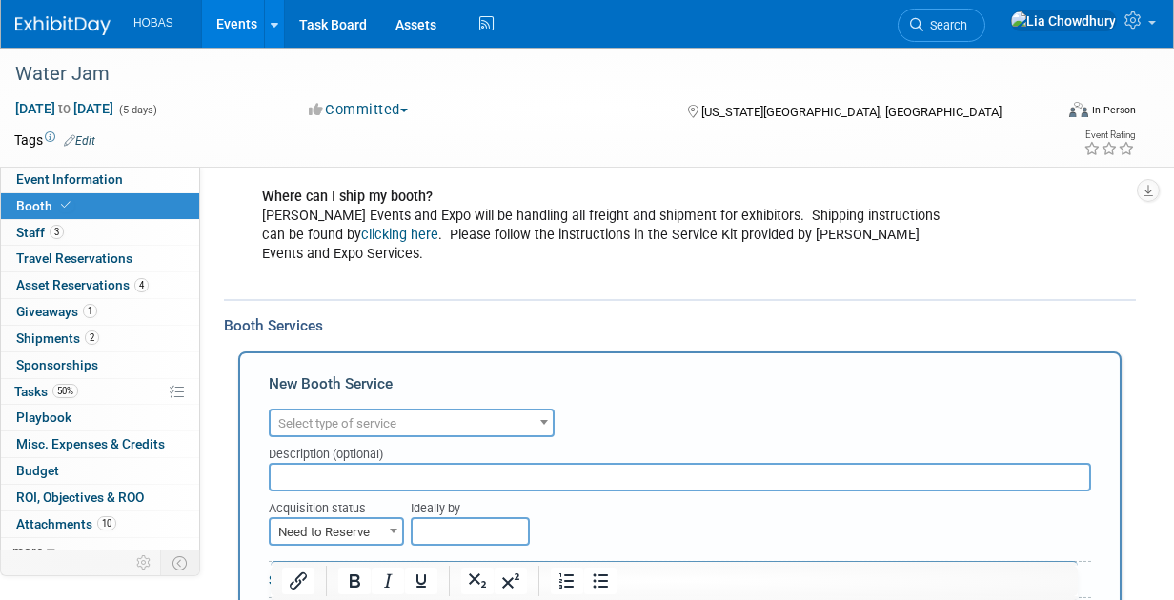
click at [337, 411] on span "Select type of service" at bounding box center [412, 424] width 282 height 27
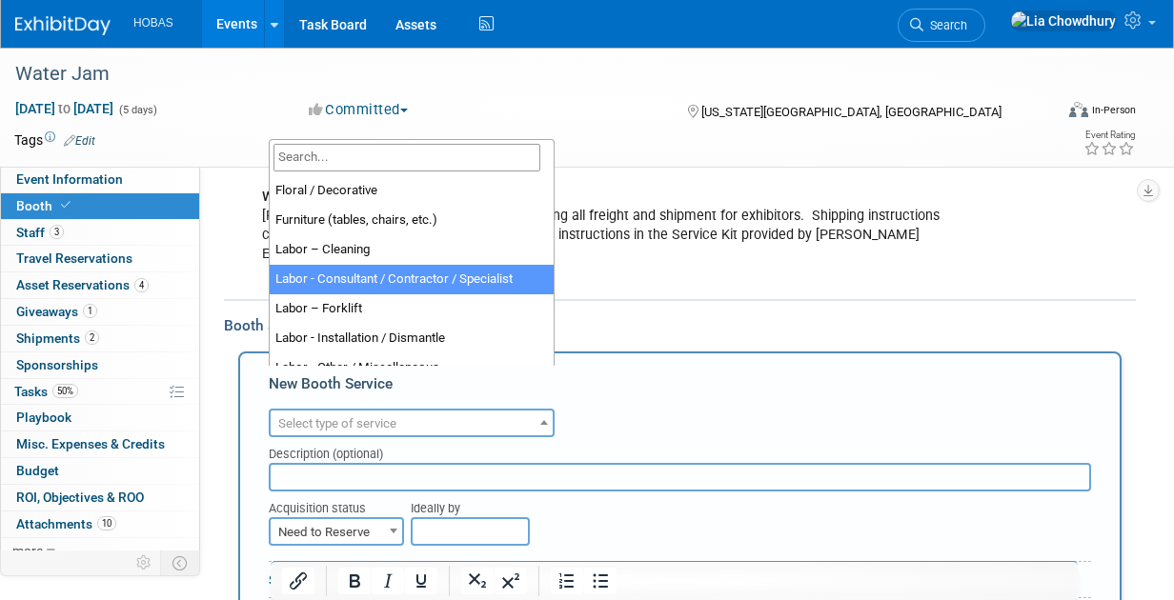
scroll to position [381, 0]
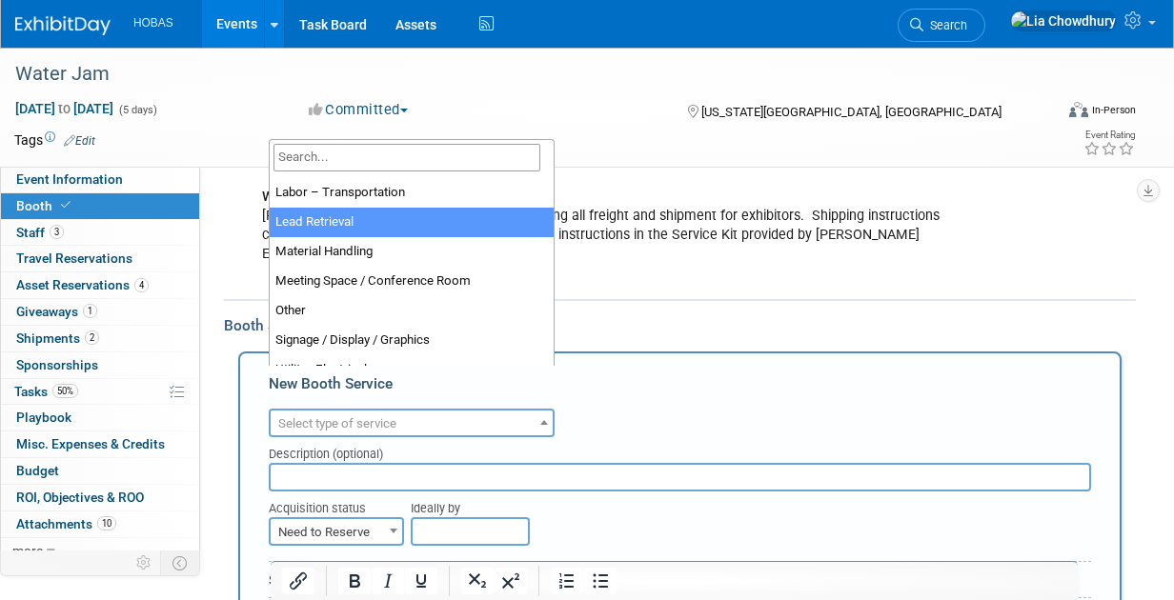
select select "7"
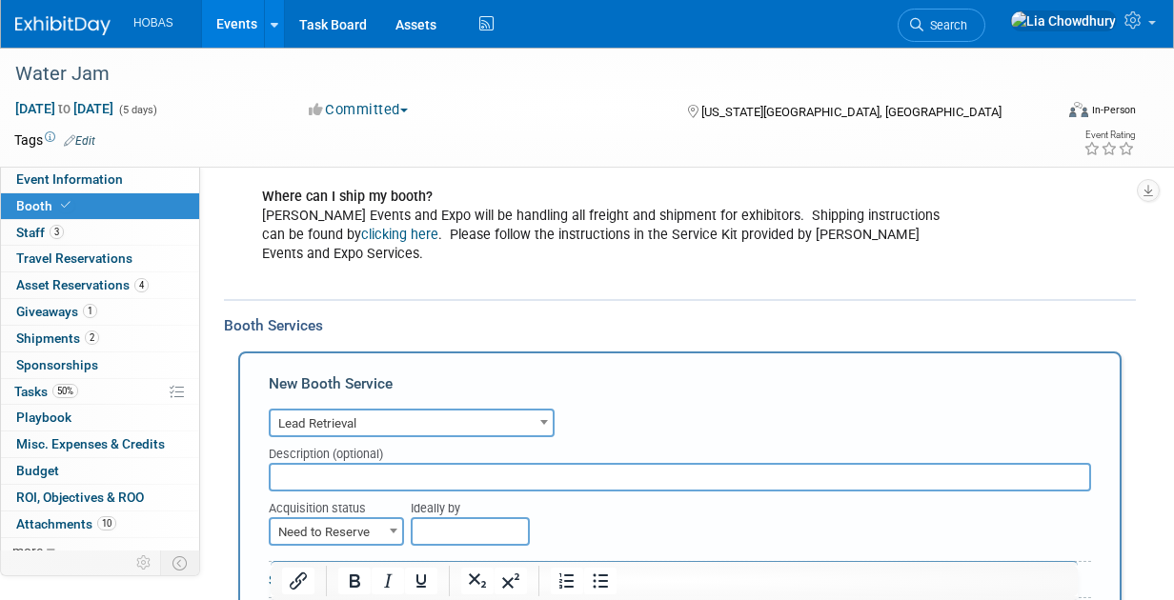
click at [332, 519] on span "Need to Reserve" at bounding box center [336, 532] width 131 height 27
select select "2"
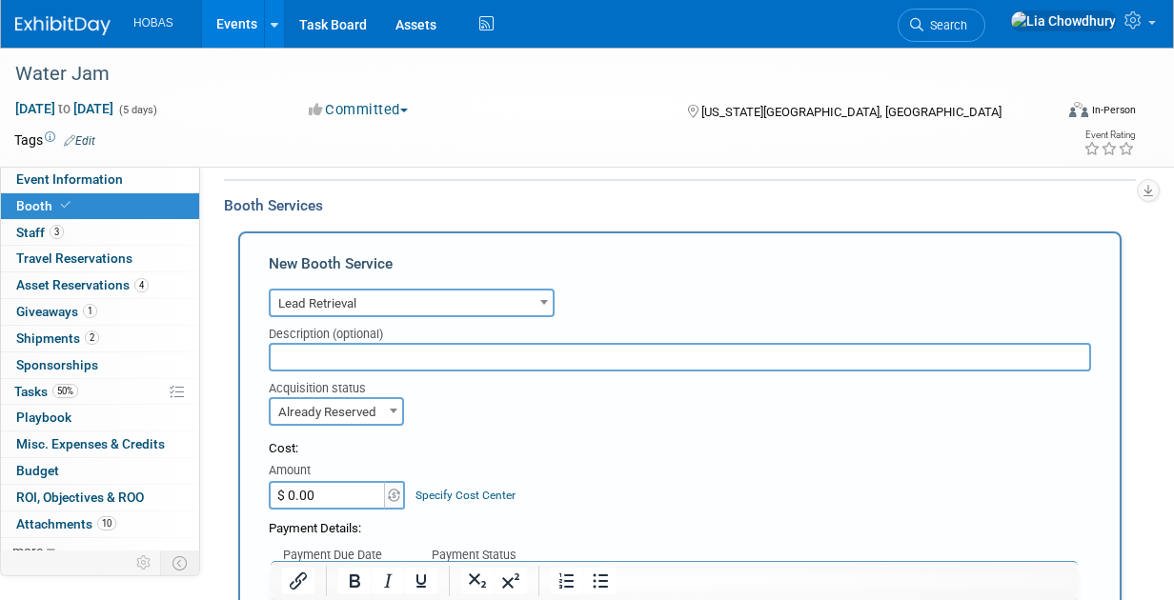
scroll to position [1048, 0]
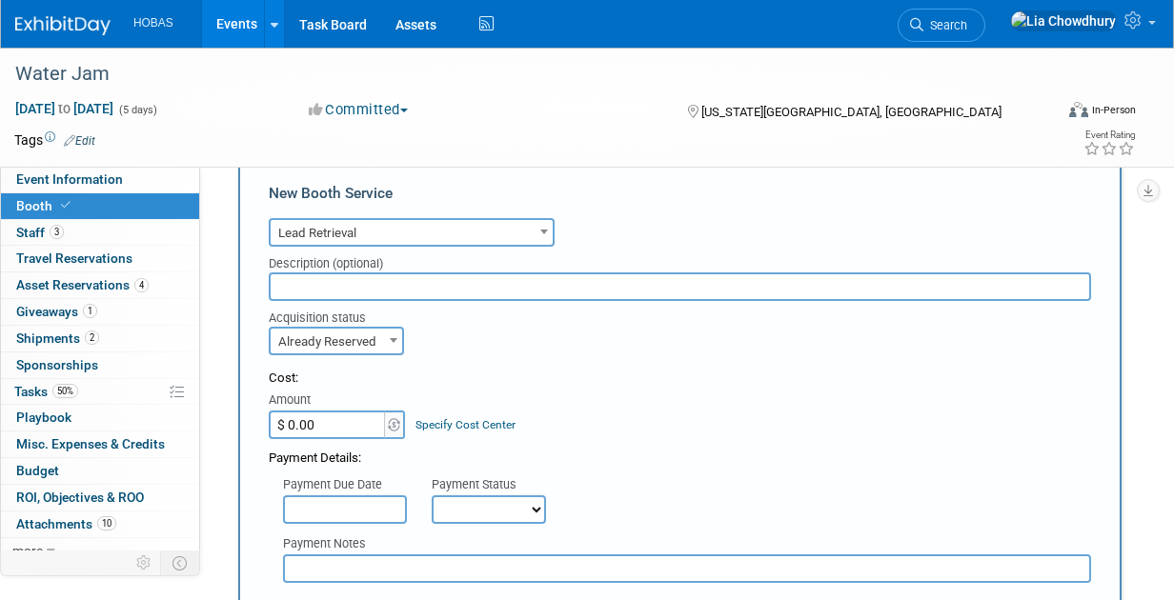
click at [316, 411] on input "$ 0.00" at bounding box center [328, 425] width 119 height 29
type input "$ 199.00"
click at [498, 495] on select "Not Paid Yet Partially Paid Paid in Full" at bounding box center [489, 509] width 114 height 29
select select "1"
click at [432, 495] on select "Not Paid Yet Partially Paid Paid in Full" at bounding box center [489, 509] width 114 height 29
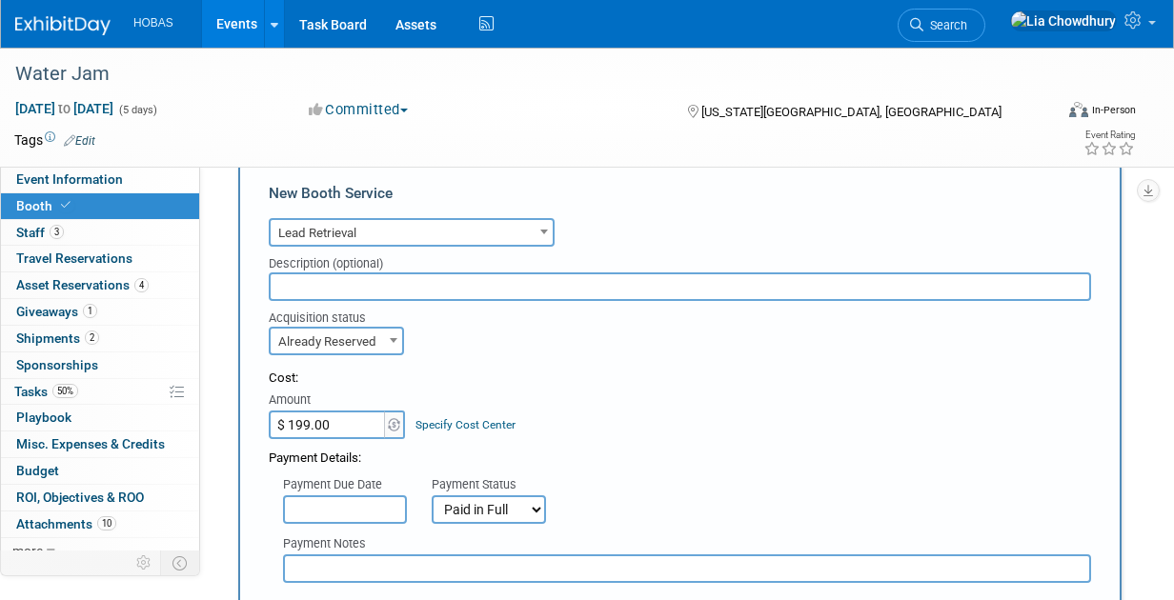
scroll to position [1334, 0]
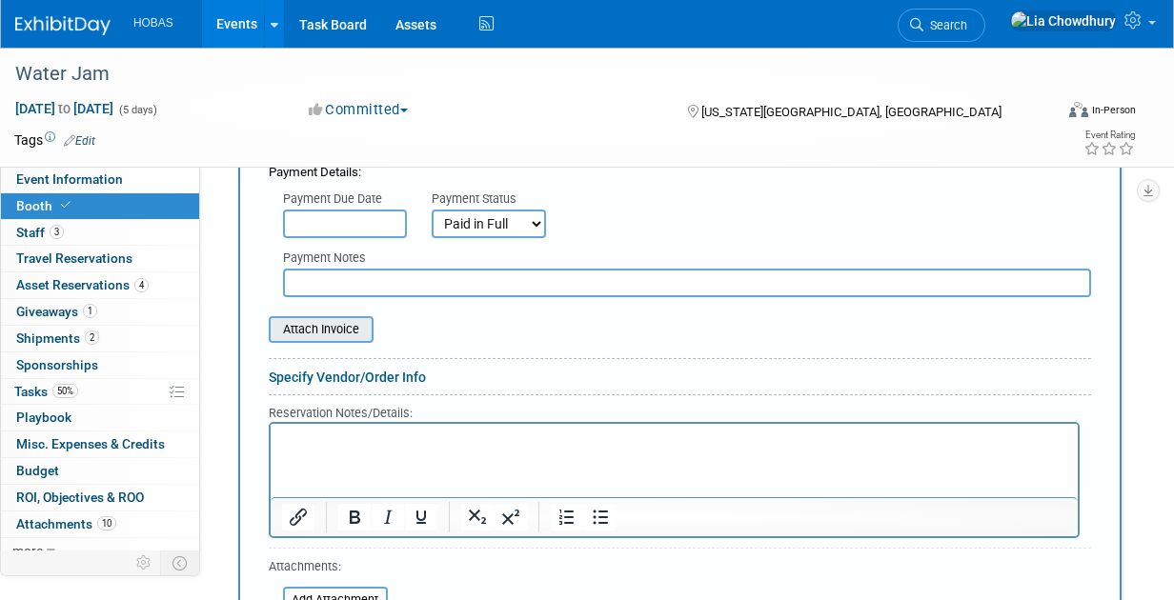
click at [329, 318] on input "file" at bounding box center [258, 329] width 227 height 23
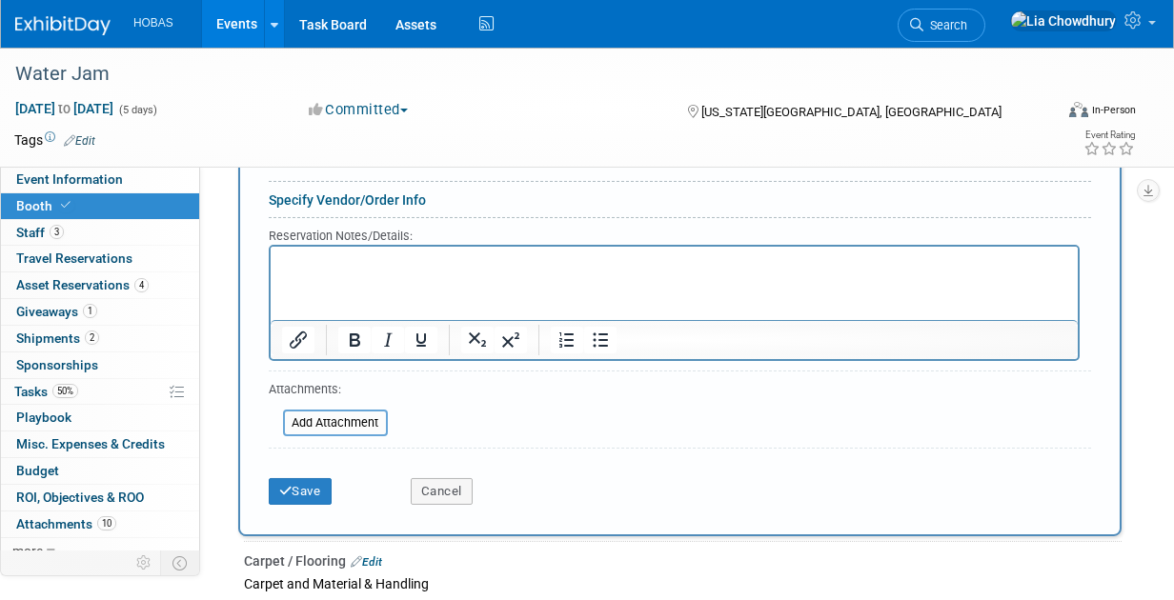
scroll to position [1429, 0]
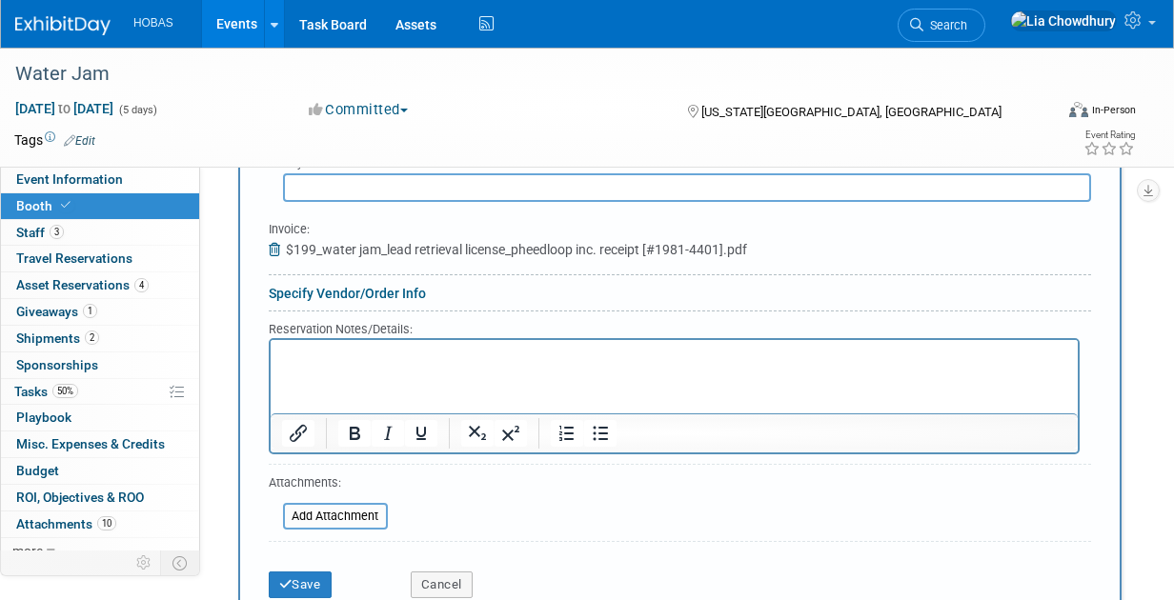
drag, startPoint x: 317, startPoint y: 352, endPoint x: 595, endPoint y: 602, distance: 374.4
click at [317, 352] on p "Rich Text Area. Press ALT-0 for help." at bounding box center [674, 357] width 785 height 18
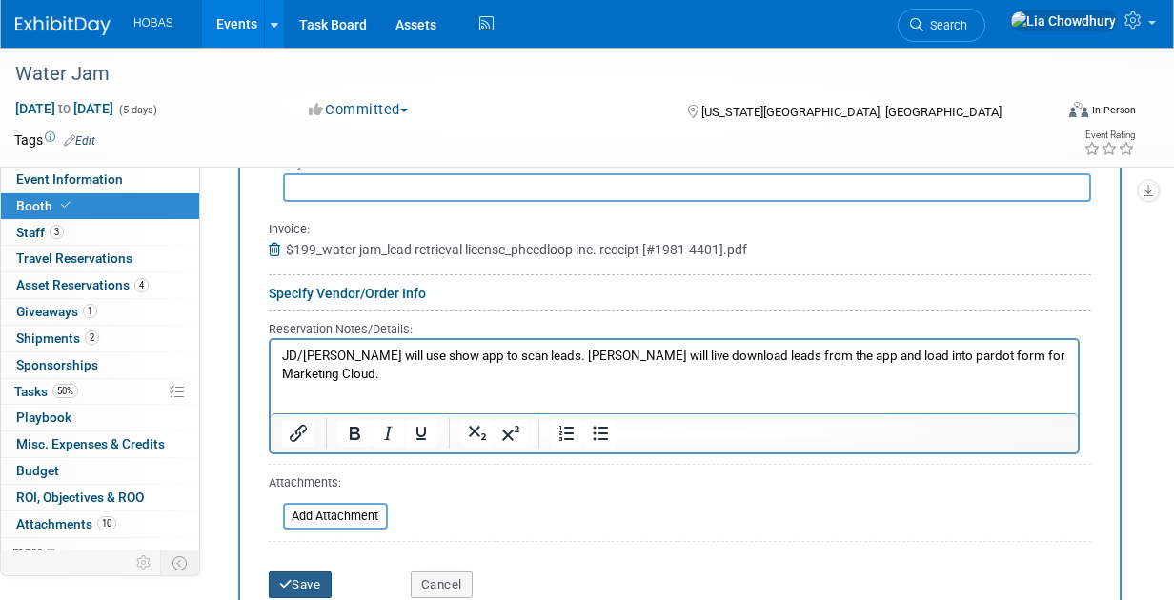
click at [303, 572] on button "Save" at bounding box center [300, 585] width 63 height 27
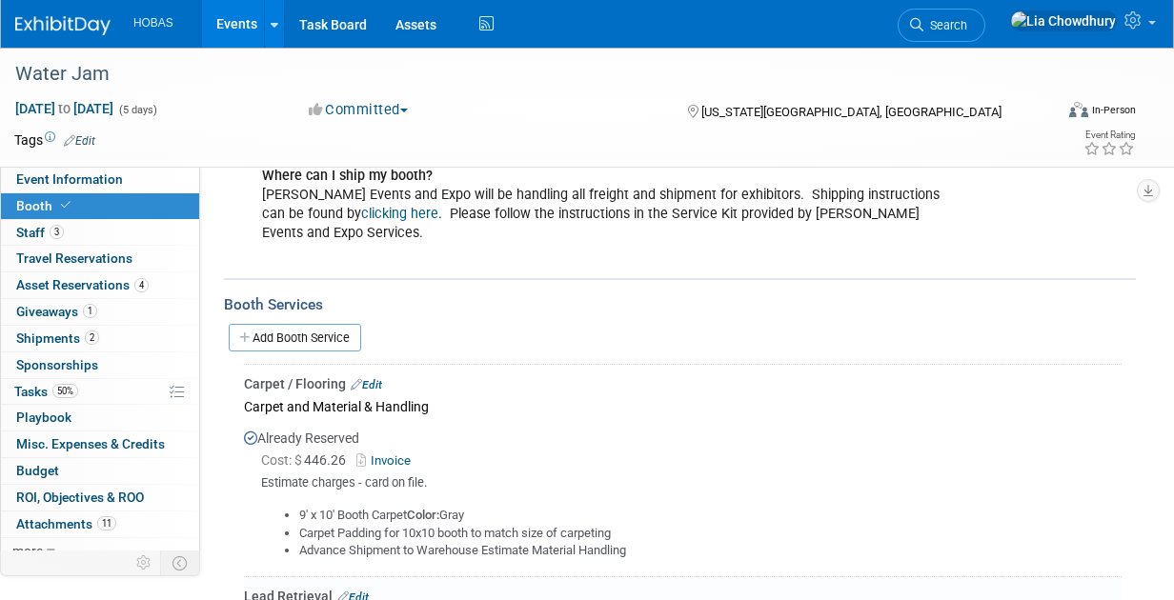
scroll to position [1113, 0]
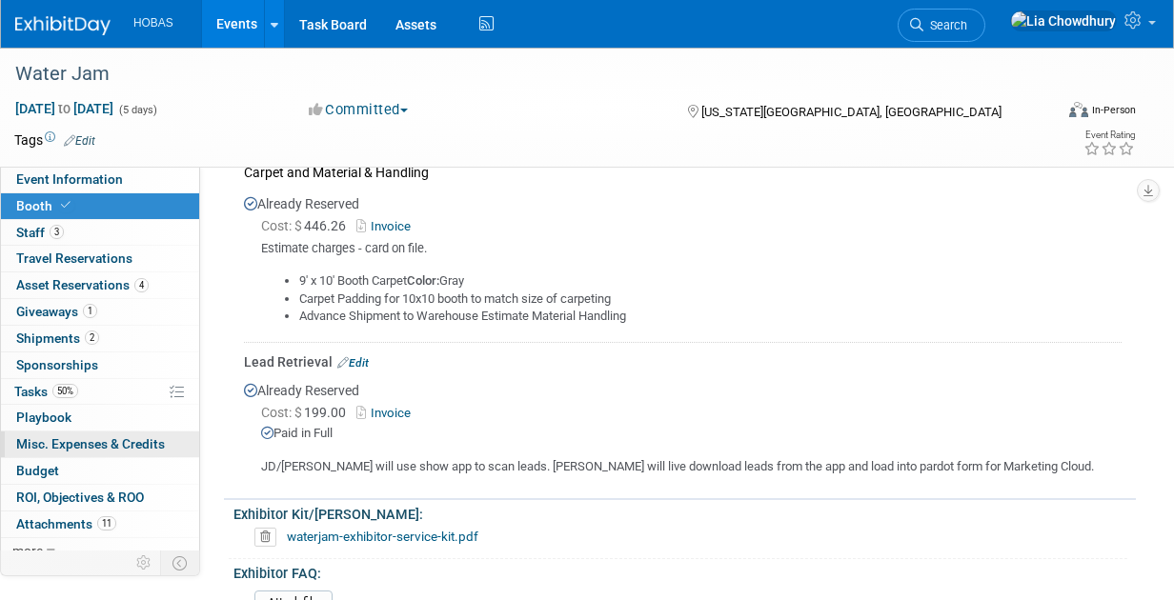
click at [34, 436] on span "Misc. Expenses & Credits 0" at bounding box center [90, 443] width 149 height 15
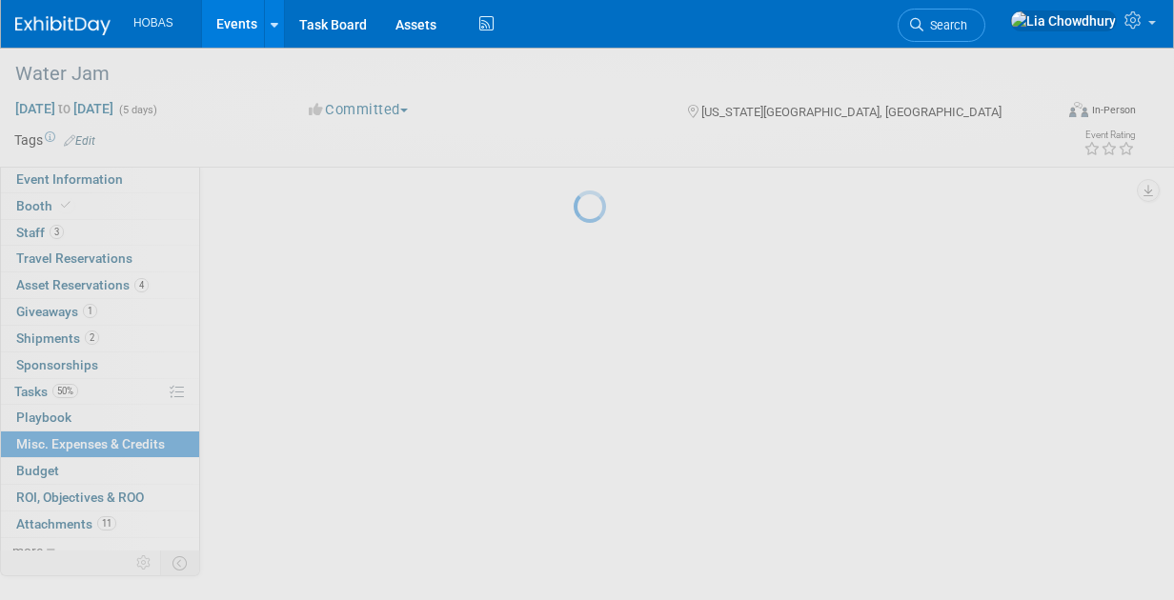
scroll to position [0, 0]
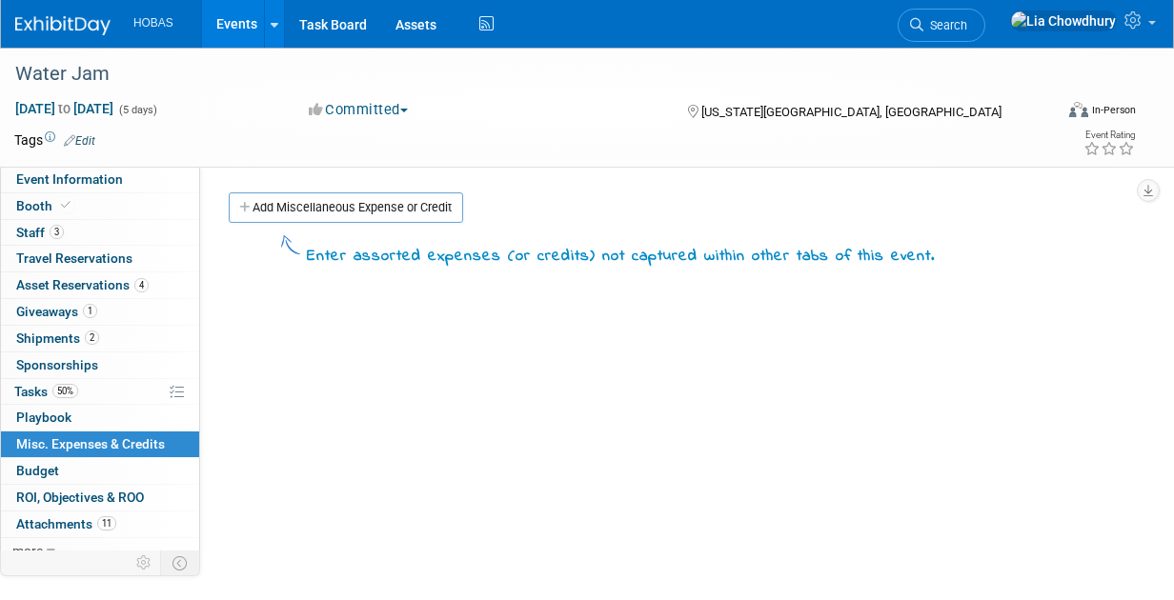
click at [29, 453] on link "0 Misc. Expenses & Credits 0" at bounding box center [100, 445] width 198 height 26
click at [29, 471] on span "Budget" at bounding box center [37, 470] width 43 height 15
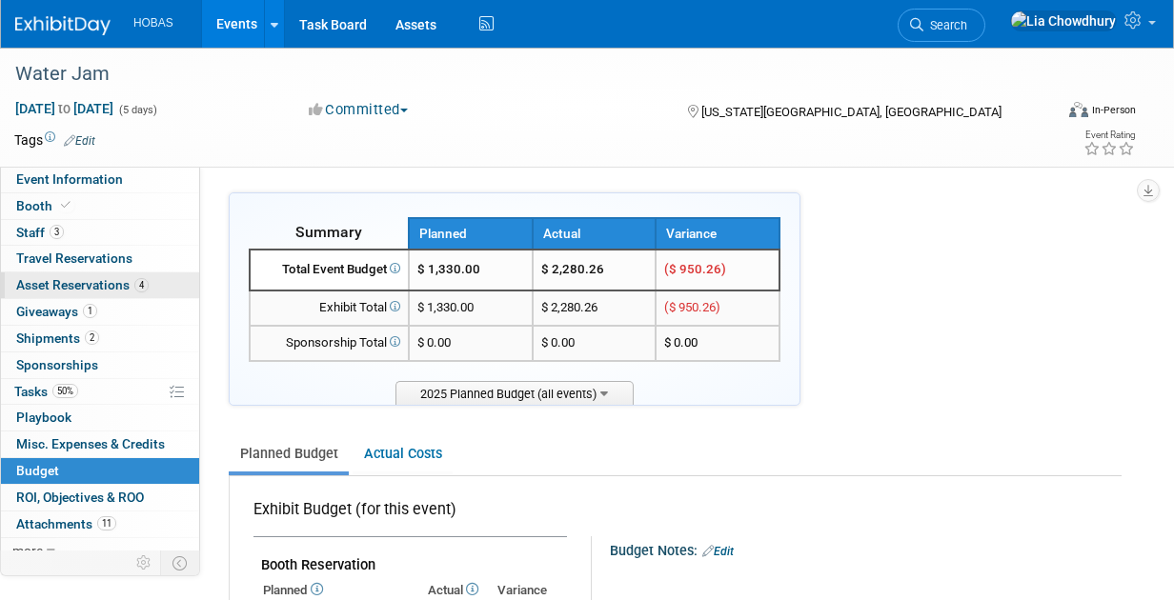
click at [127, 283] on span "Asset Reservations 4" at bounding box center [82, 284] width 132 height 15
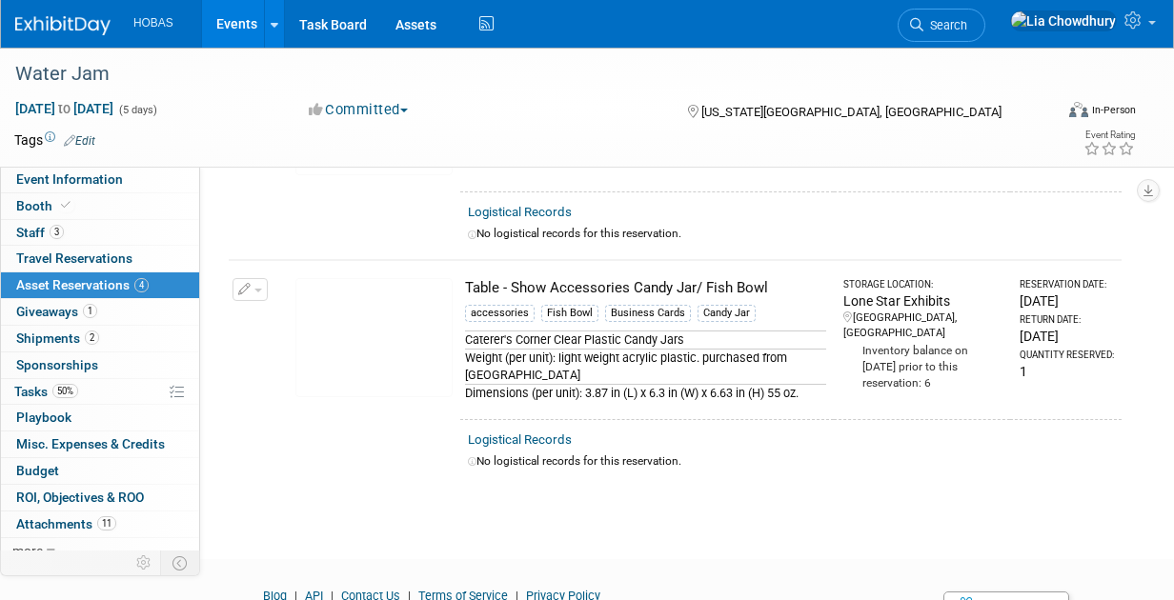
scroll to position [753, 0]
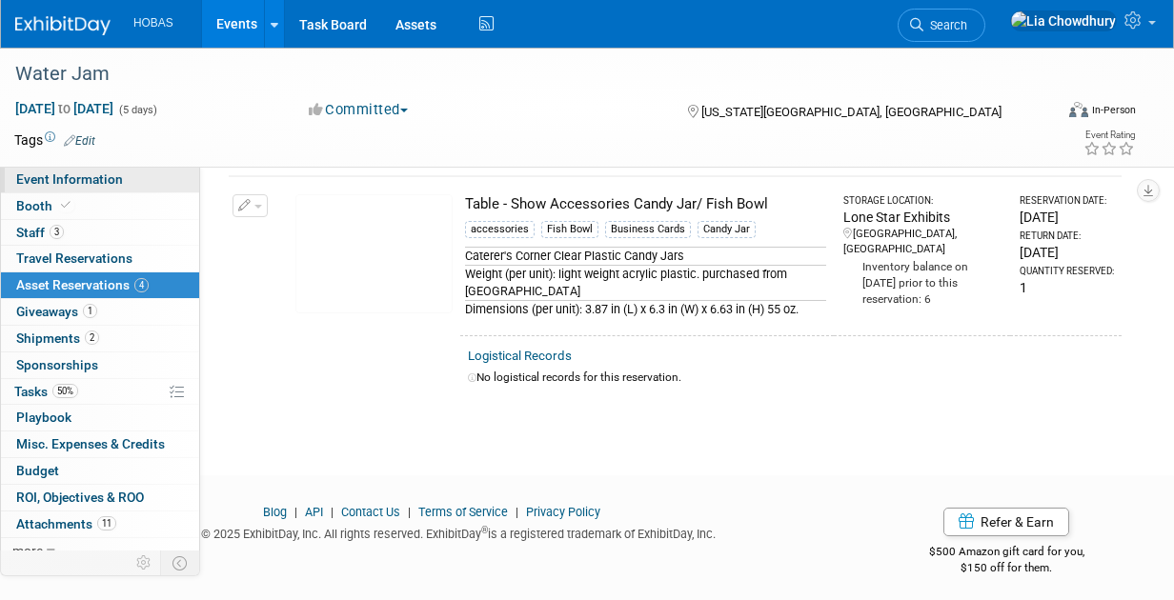
click at [32, 188] on link "Event Information" at bounding box center [100, 180] width 198 height 26
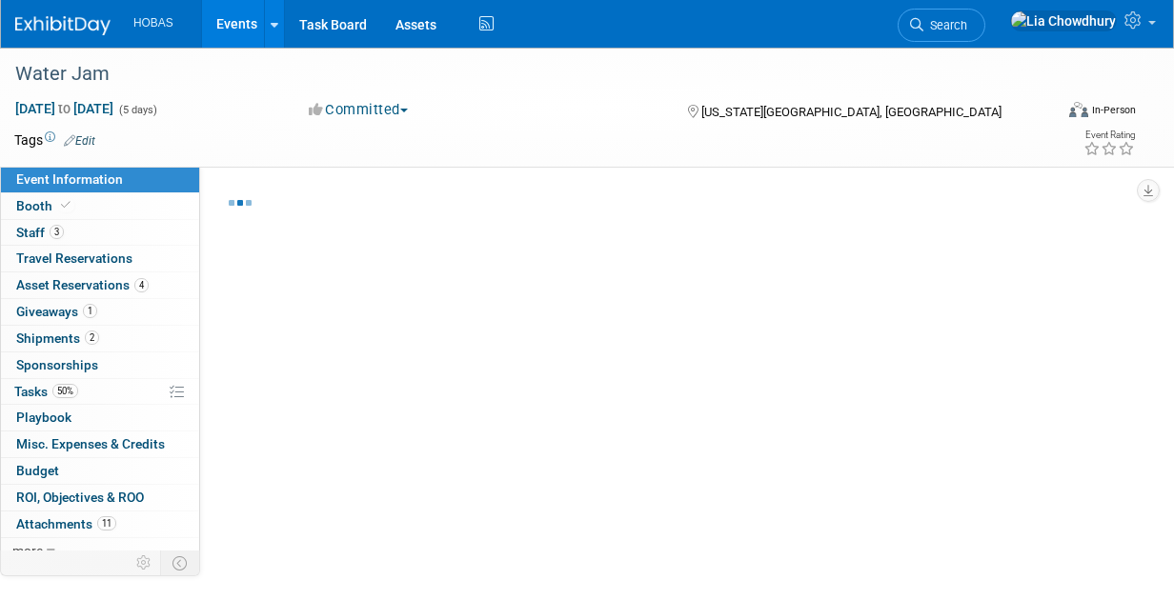
select select "Owners/Engineers"
select select "Tradeshow Regional"
select select "Water AND Wastewater"
select select "Exhibiting"
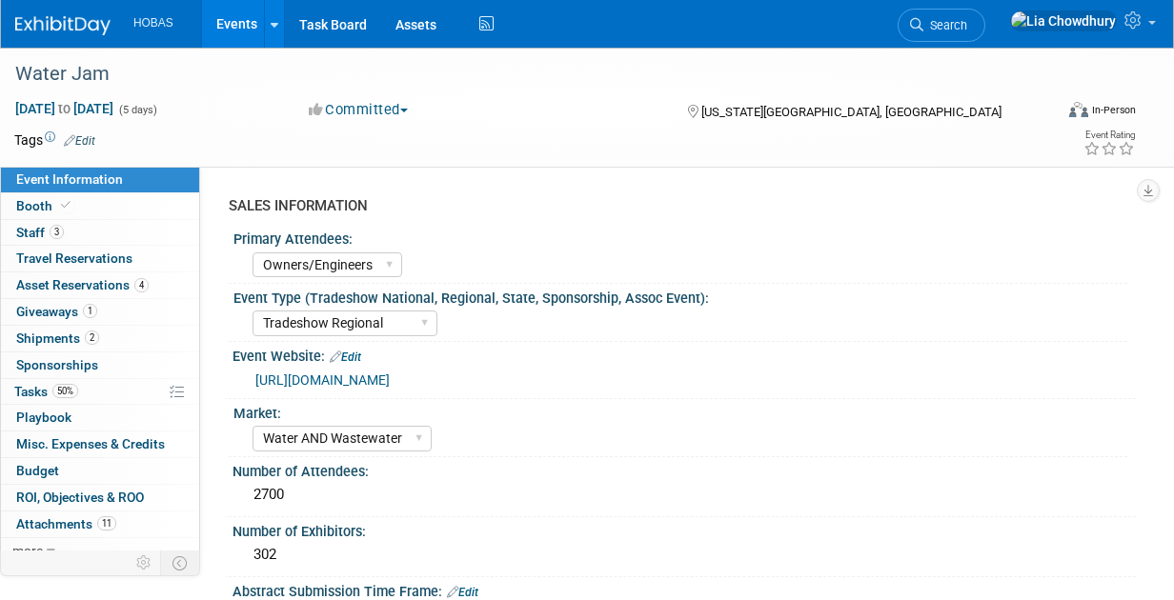
click at [348, 380] on link "[URL][DOMAIN_NAME]" at bounding box center [322, 379] width 134 height 15
click at [44, 212] on span "Booth" at bounding box center [45, 205] width 58 height 15
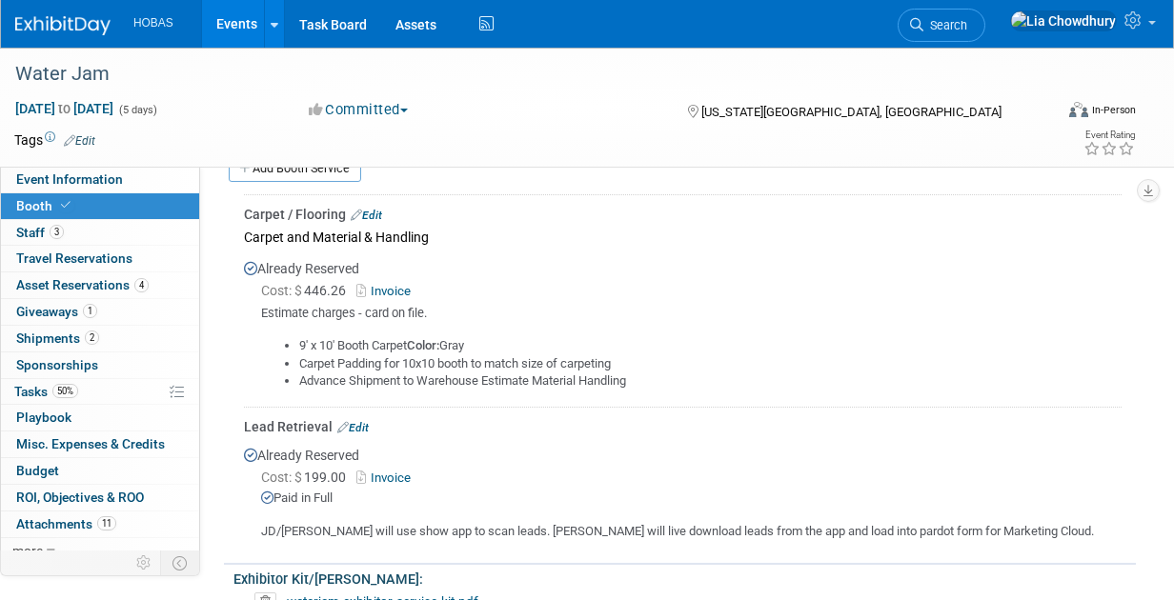
scroll to position [1238, 0]
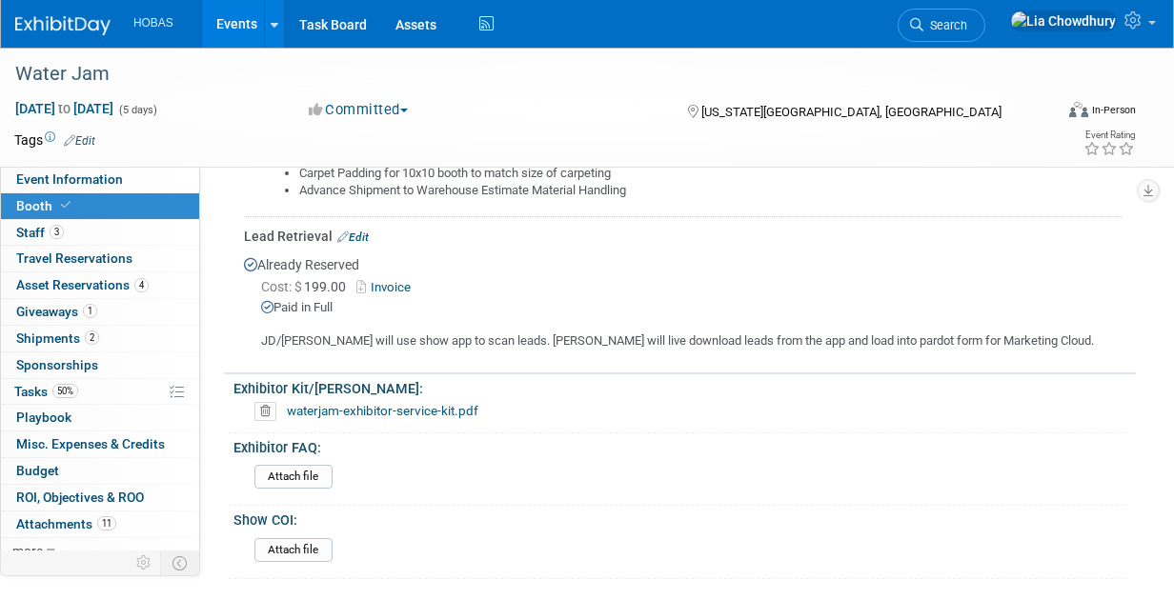
click at [366, 231] on link "Edit" at bounding box center [352, 237] width 31 height 13
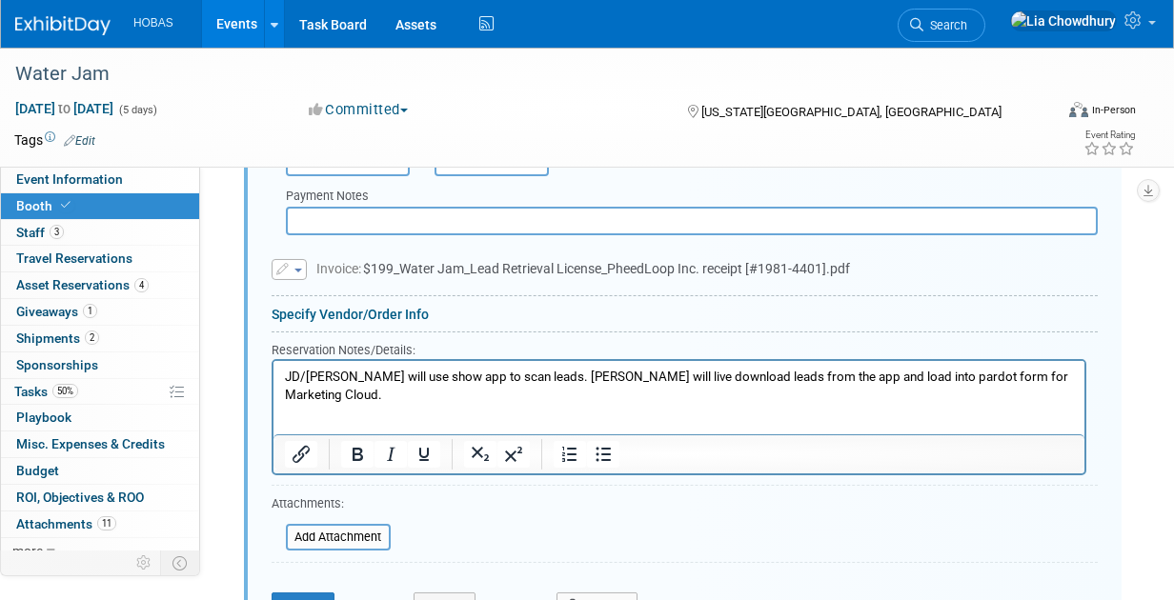
scroll to position [1669, 0]
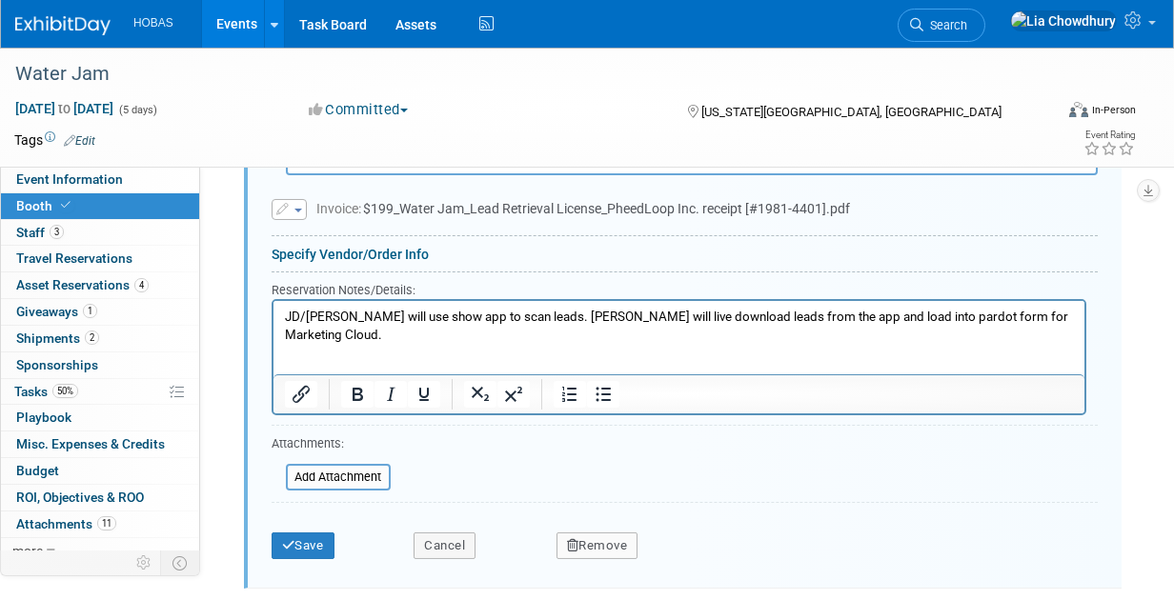
click at [1067, 318] on p "JD/Jeff will use show app to scan leads. Rebecca will live download leads from …" at bounding box center [679, 325] width 789 height 35
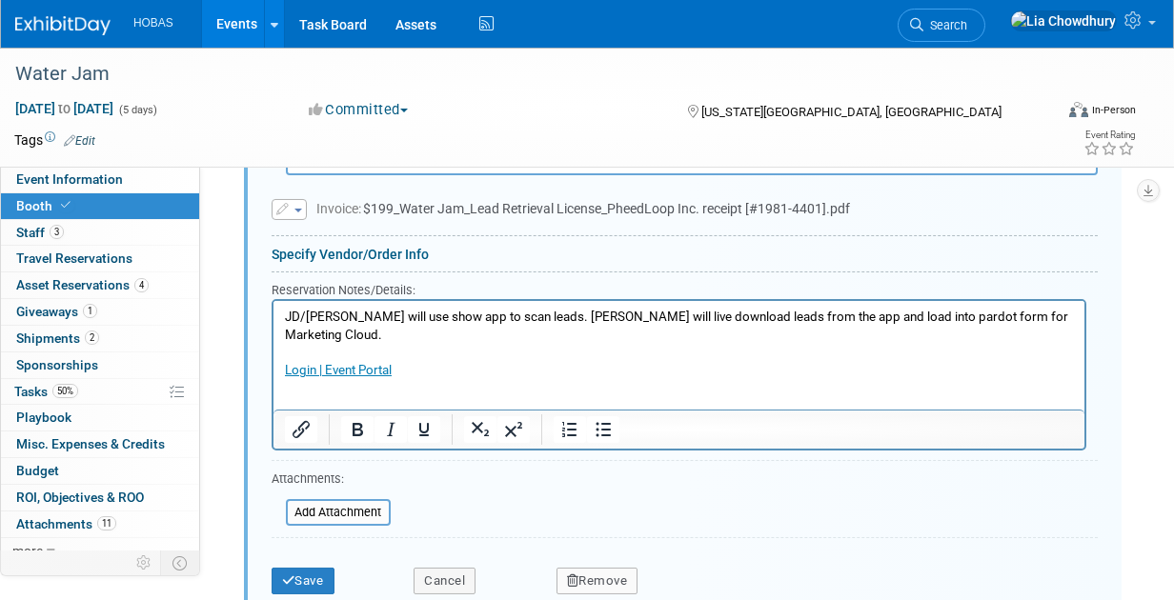
click at [429, 361] on p "Login | Event Portal" at bounding box center [679, 370] width 789 height 18
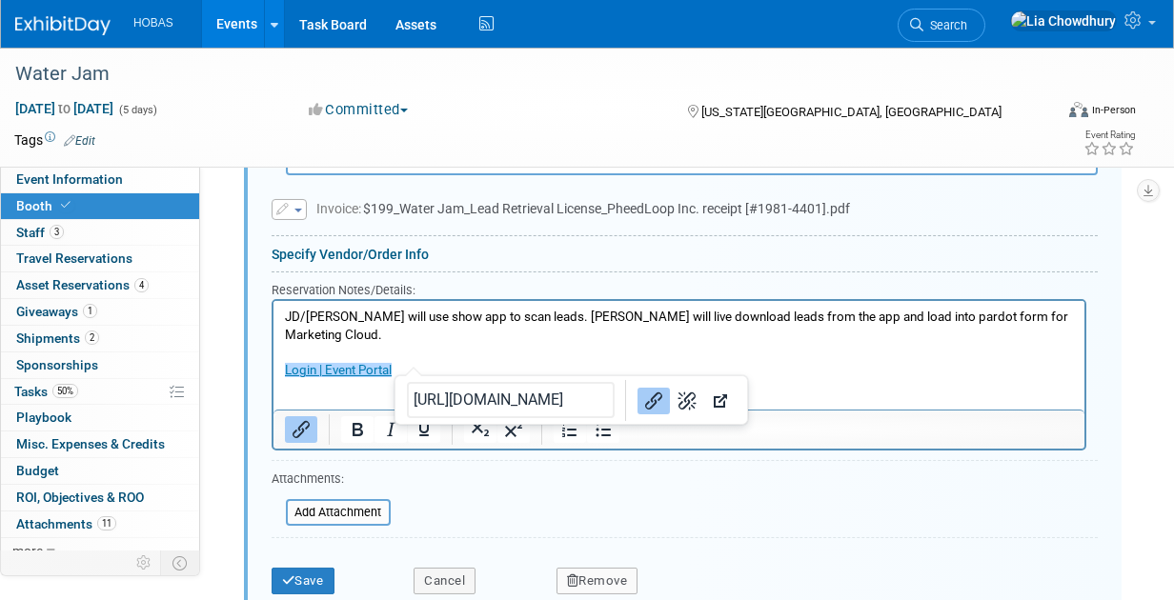
click at [439, 361] on p "Login | Event Portal﻿" at bounding box center [679, 370] width 789 height 18
click at [430, 361] on p "Login | Event Portal﻿" at bounding box center [679, 370] width 789 height 18
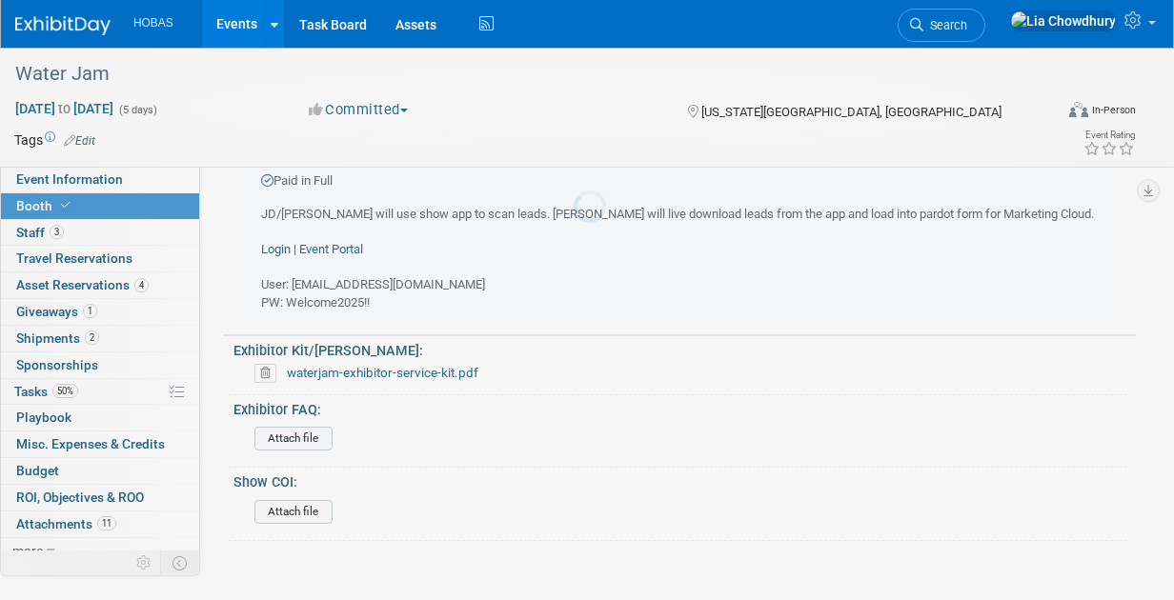
scroll to position [1193, 0]
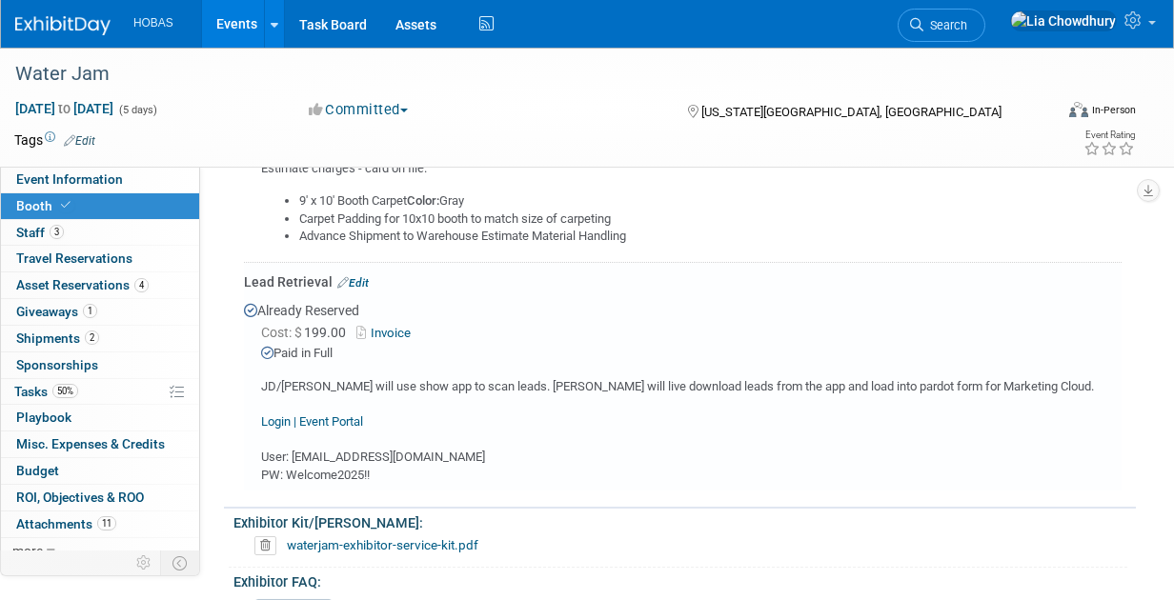
click at [330, 414] on link "Login | Event Portal" at bounding box center [312, 421] width 102 height 14
